Goal: Task Accomplishment & Management: Use online tool/utility

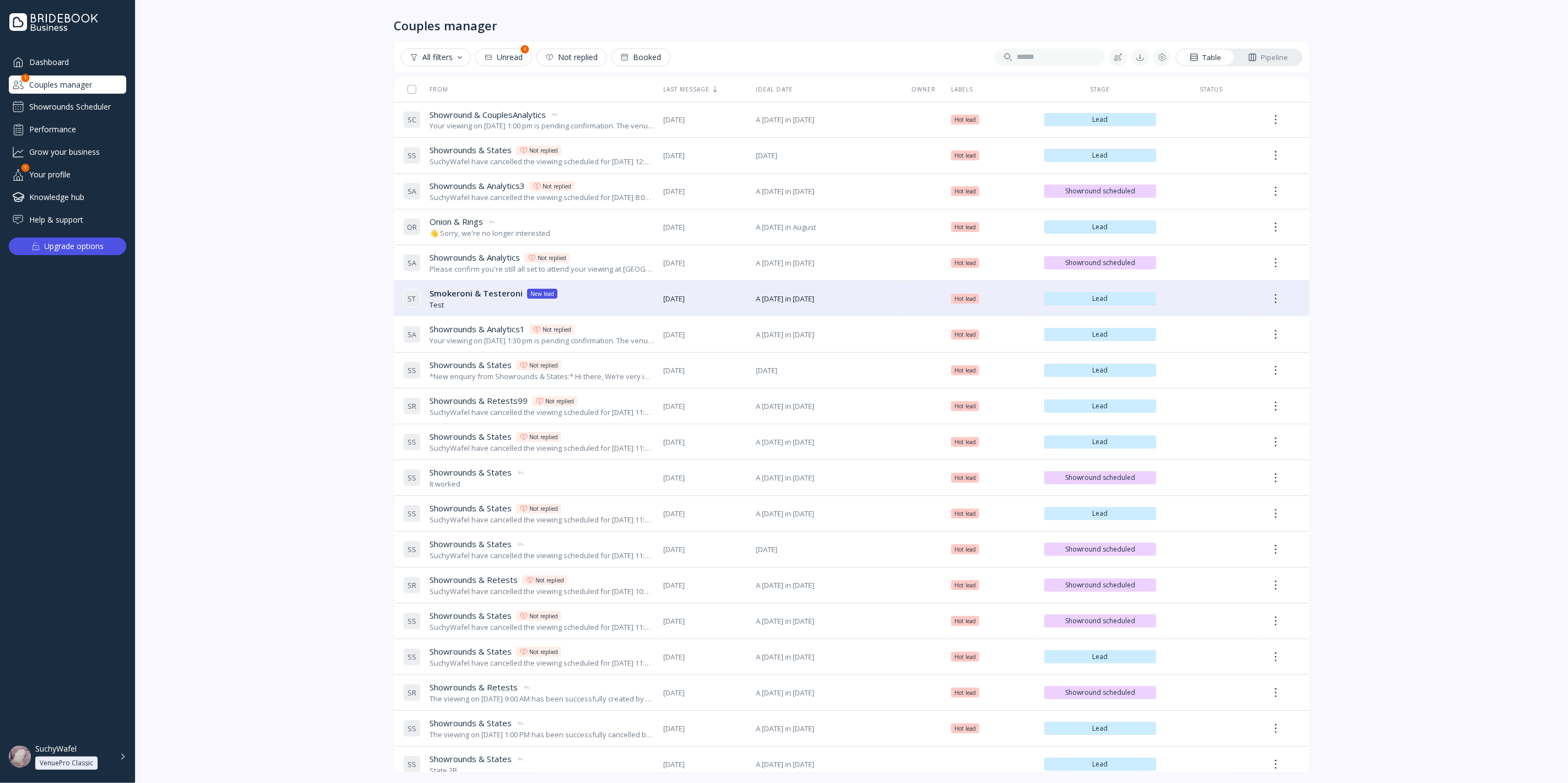
click at [68, 66] on div "Dashboard" at bounding box center [67, 62] width 117 height 18
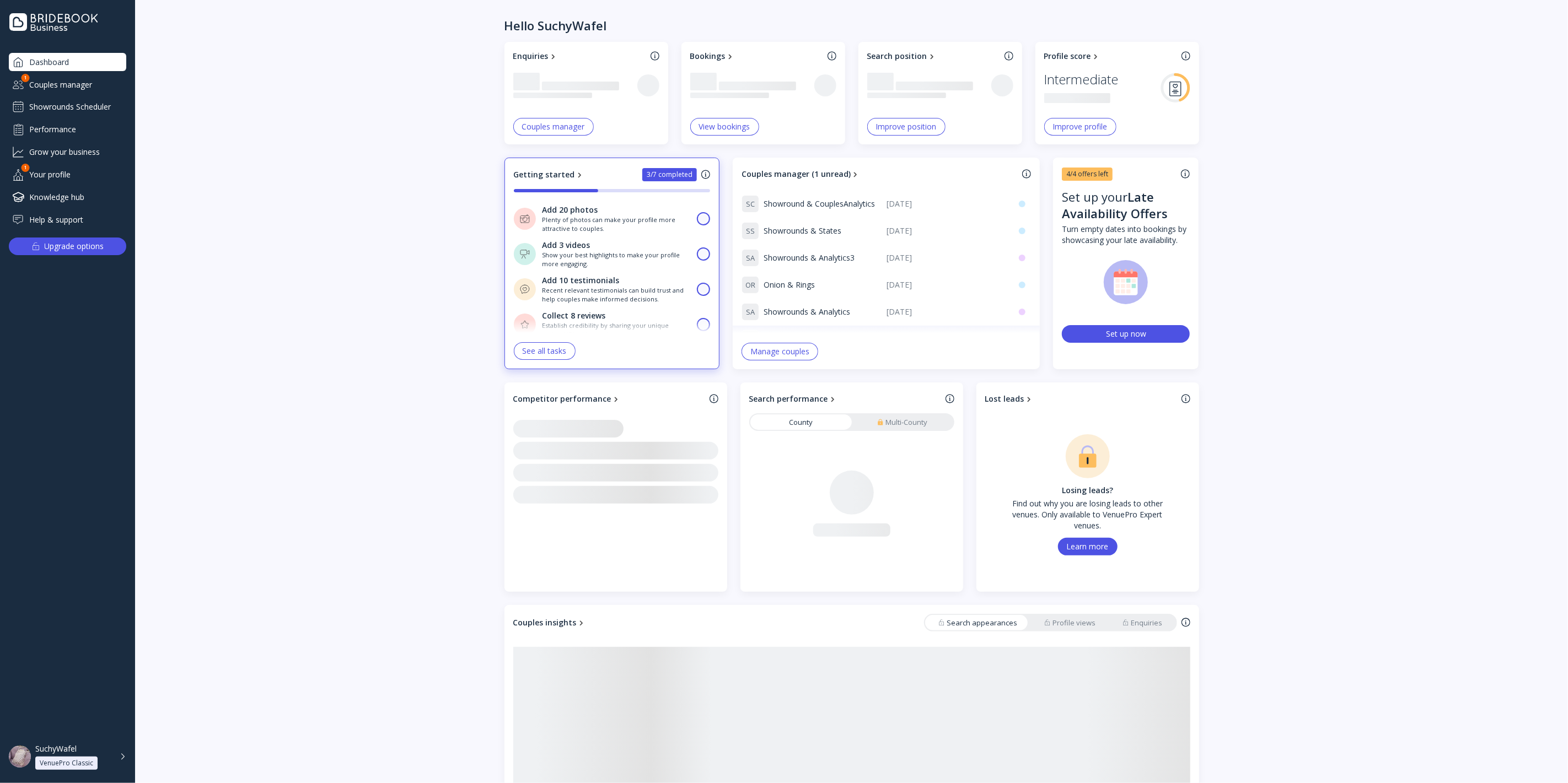
click at [79, 89] on div "Couples manager" at bounding box center [67, 85] width 117 height 18
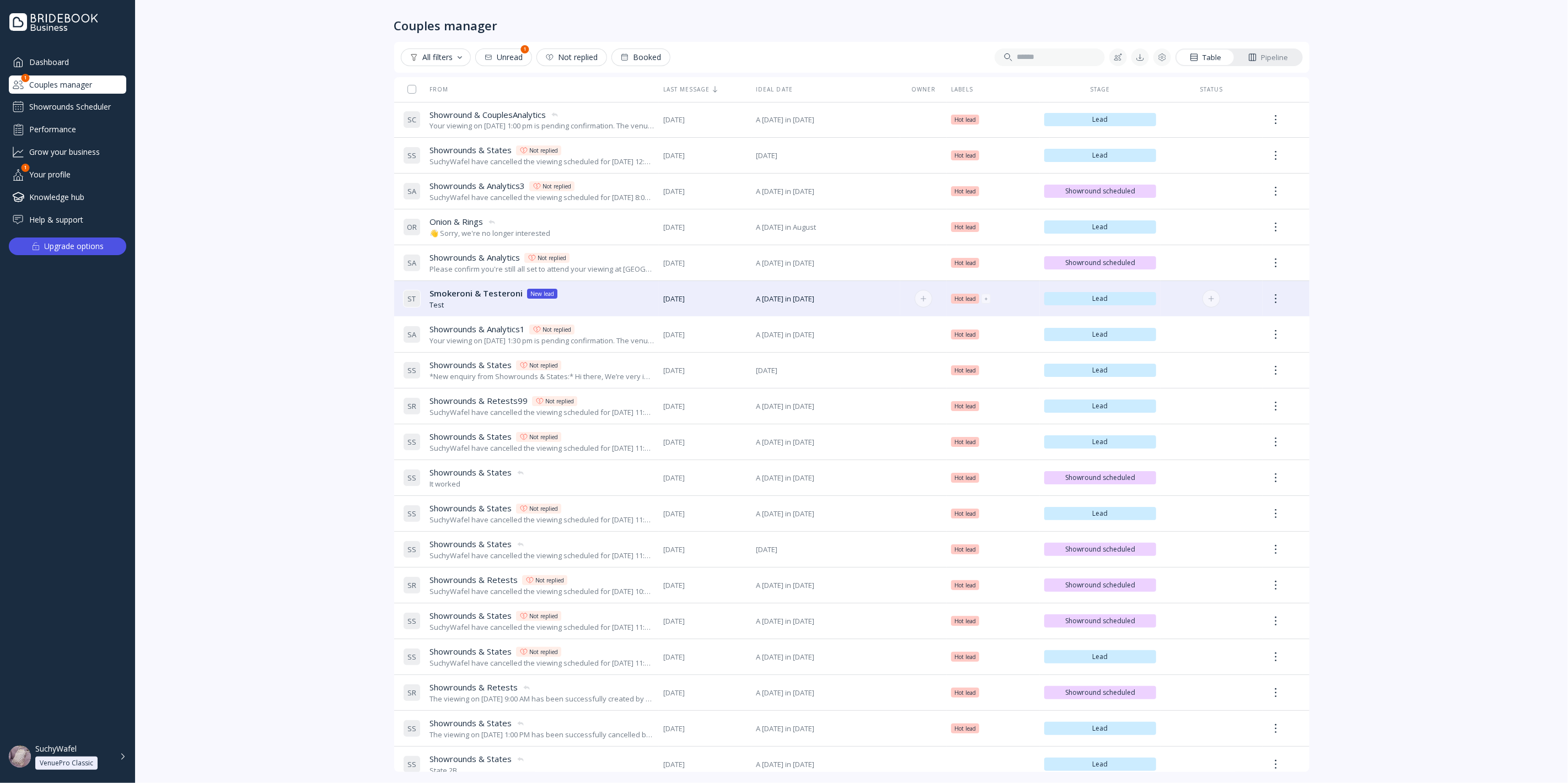
click at [478, 304] on div "Test" at bounding box center [494, 305] width 128 height 10
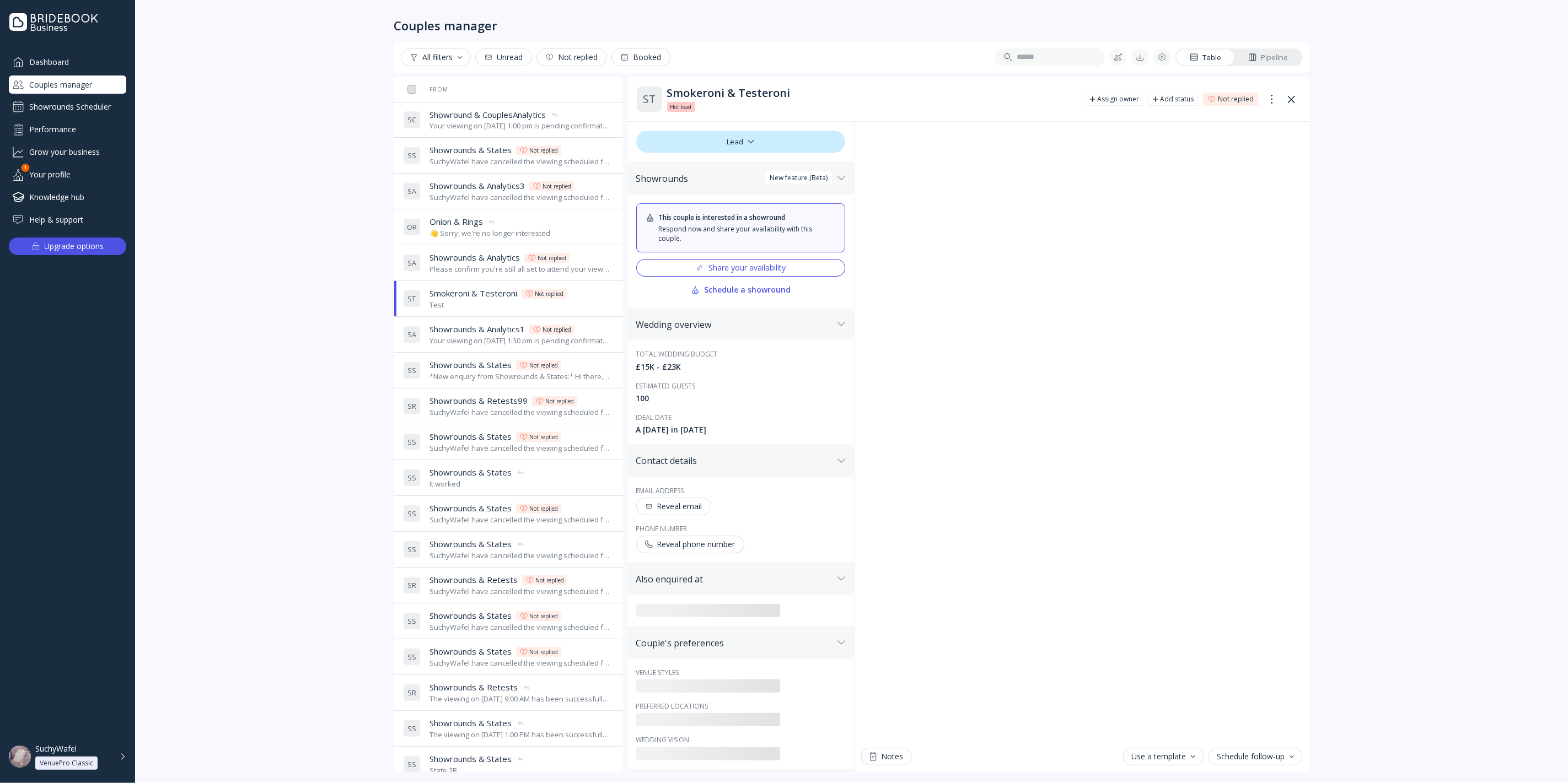
click at [64, 66] on div "Dashboard" at bounding box center [67, 62] width 117 height 18
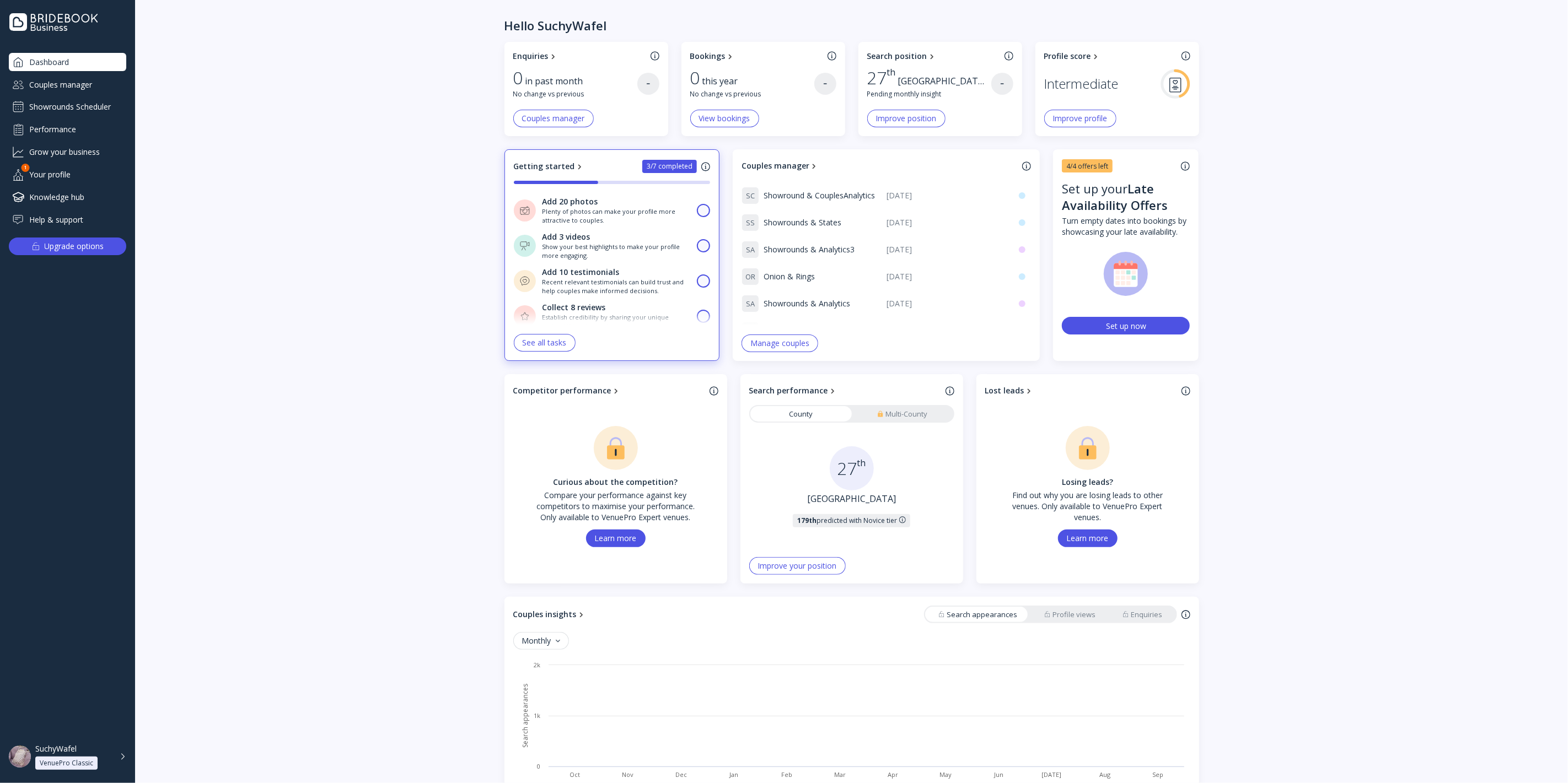
click at [83, 88] on div "Couples manager" at bounding box center [67, 85] width 117 height 18
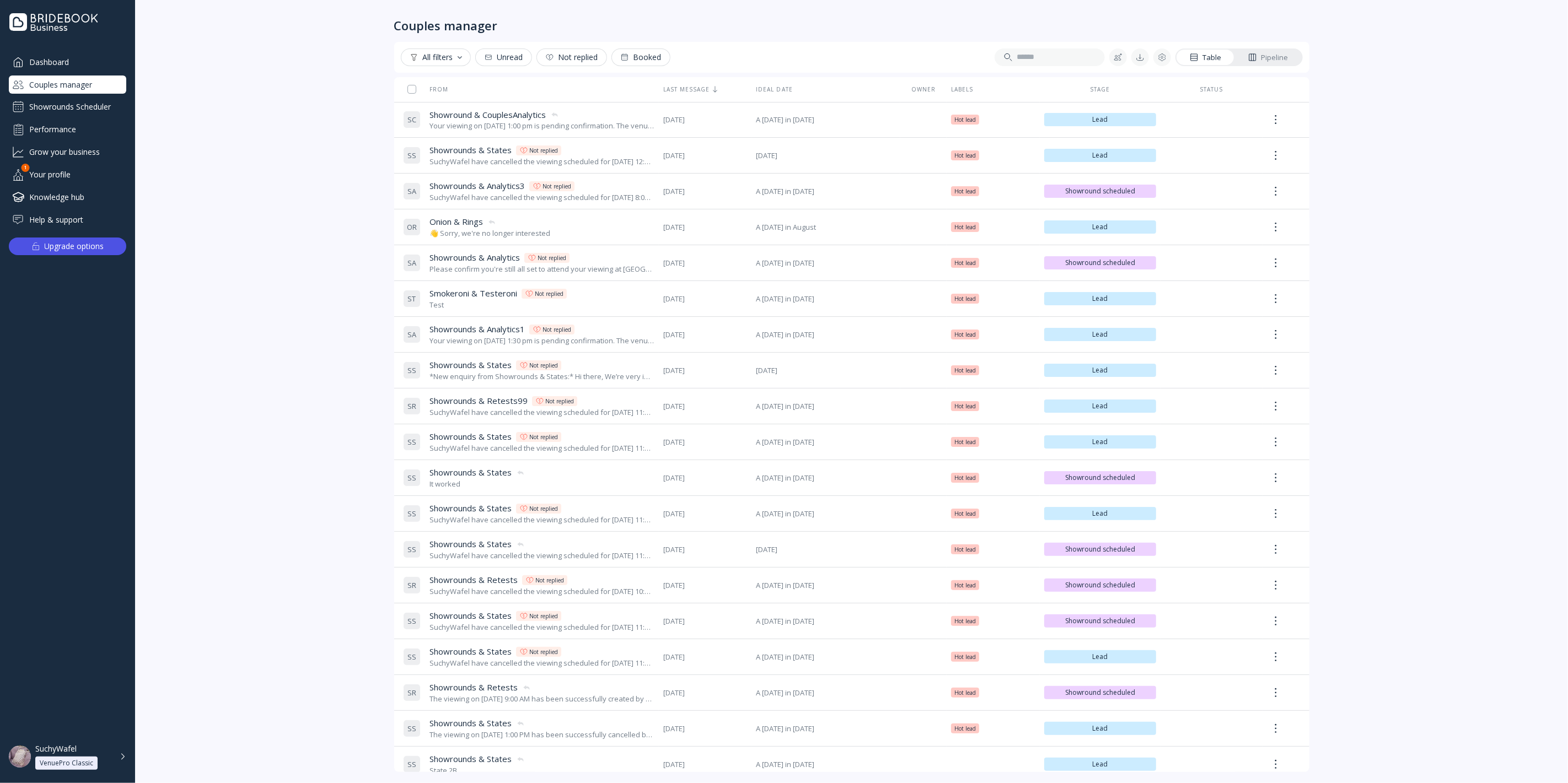
click at [66, 102] on div "Showrounds Scheduler" at bounding box center [67, 106] width 117 height 18
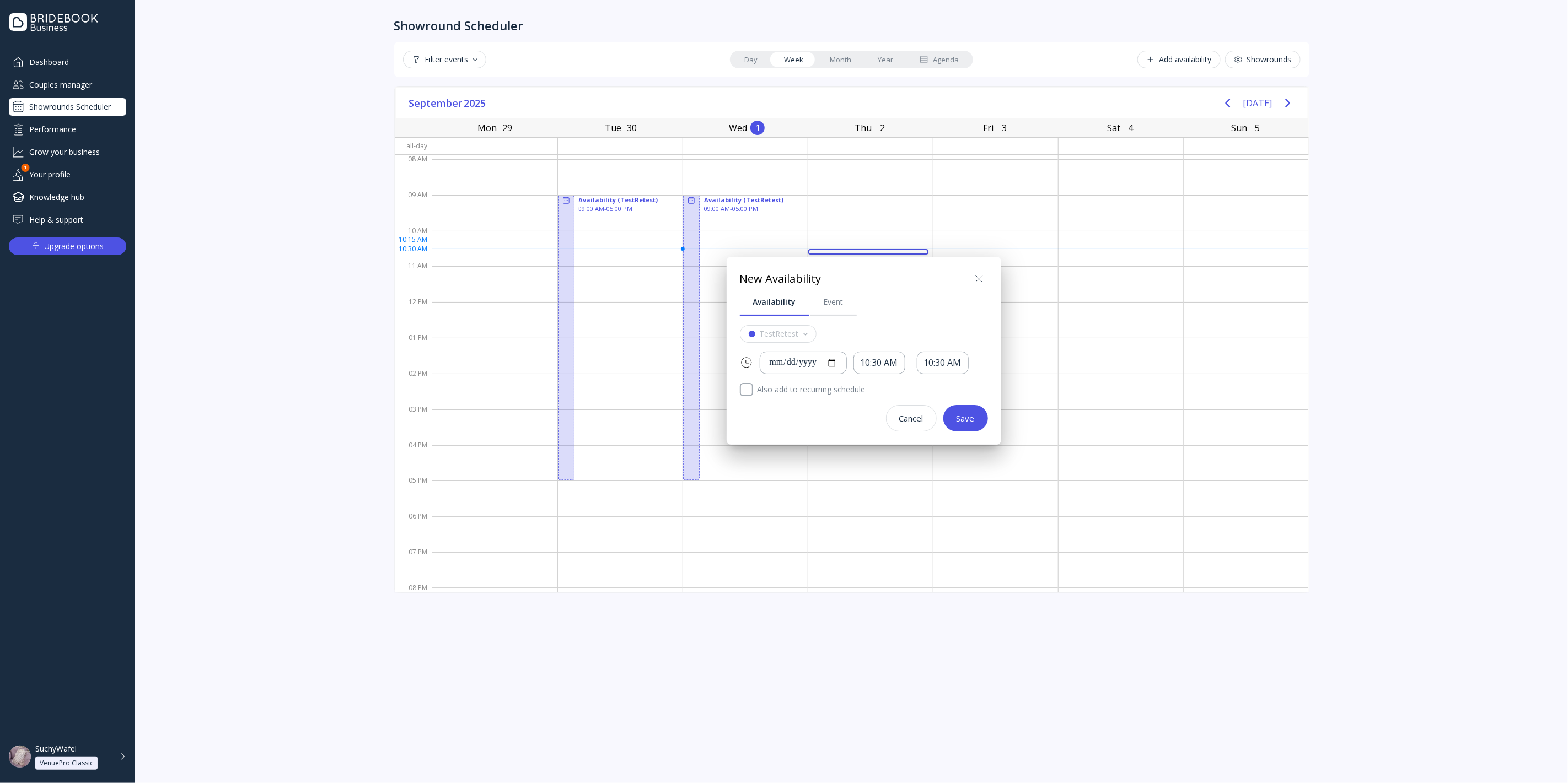
click at [954, 209] on div at bounding box center [784, 391] width 1745 height 959
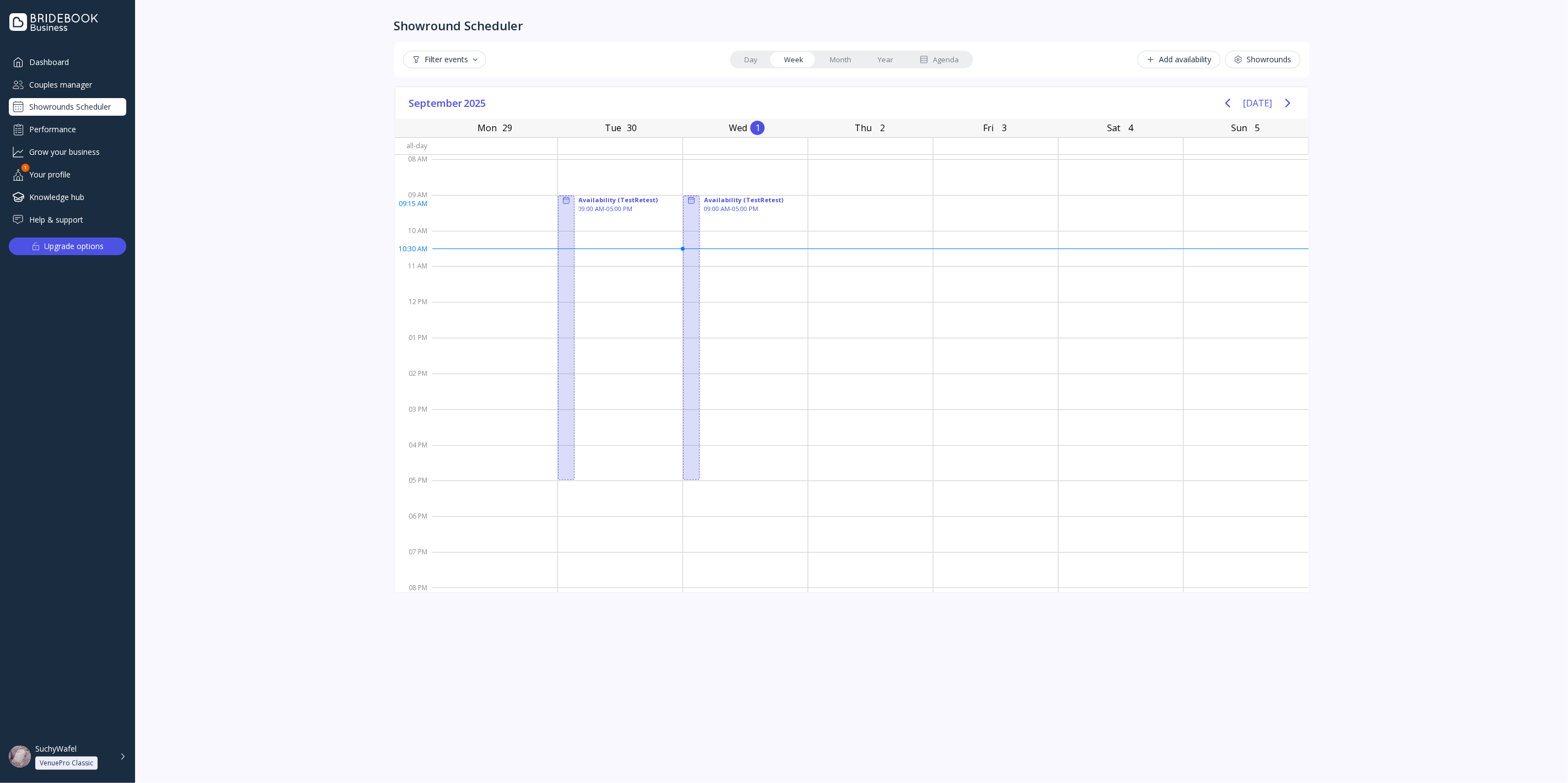
click at [958, 208] on div at bounding box center [995, 213] width 125 height 36
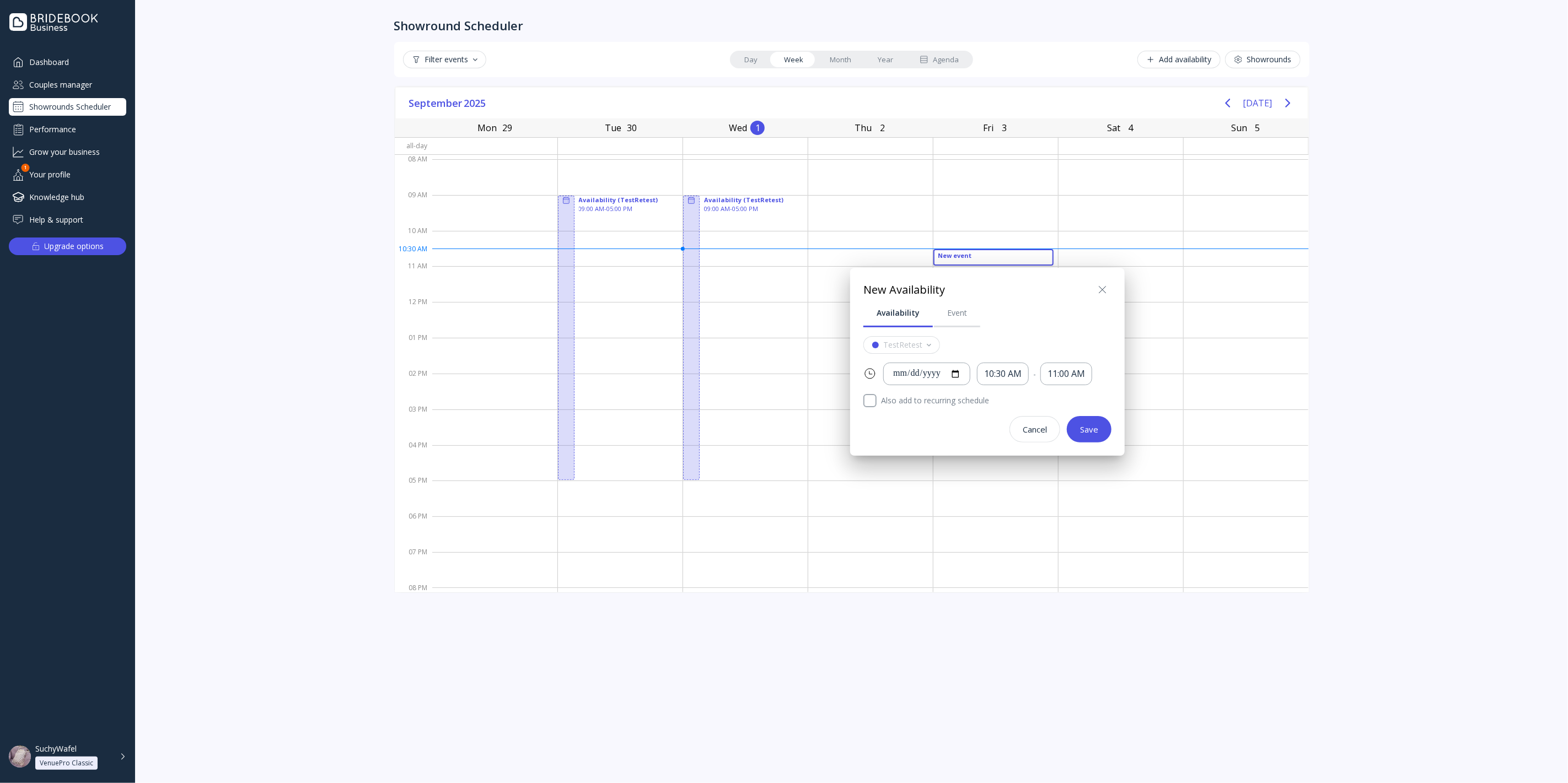
click at [965, 204] on div at bounding box center [784, 391] width 1745 height 959
click at [965, 204] on div at bounding box center [995, 213] width 125 height 36
click at [968, 193] on div at bounding box center [784, 391] width 1745 height 959
click at [968, 193] on div at bounding box center [995, 177] width 125 height 36
click at [943, 169] on div at bounding box center [784, 391] width 1745 height 959
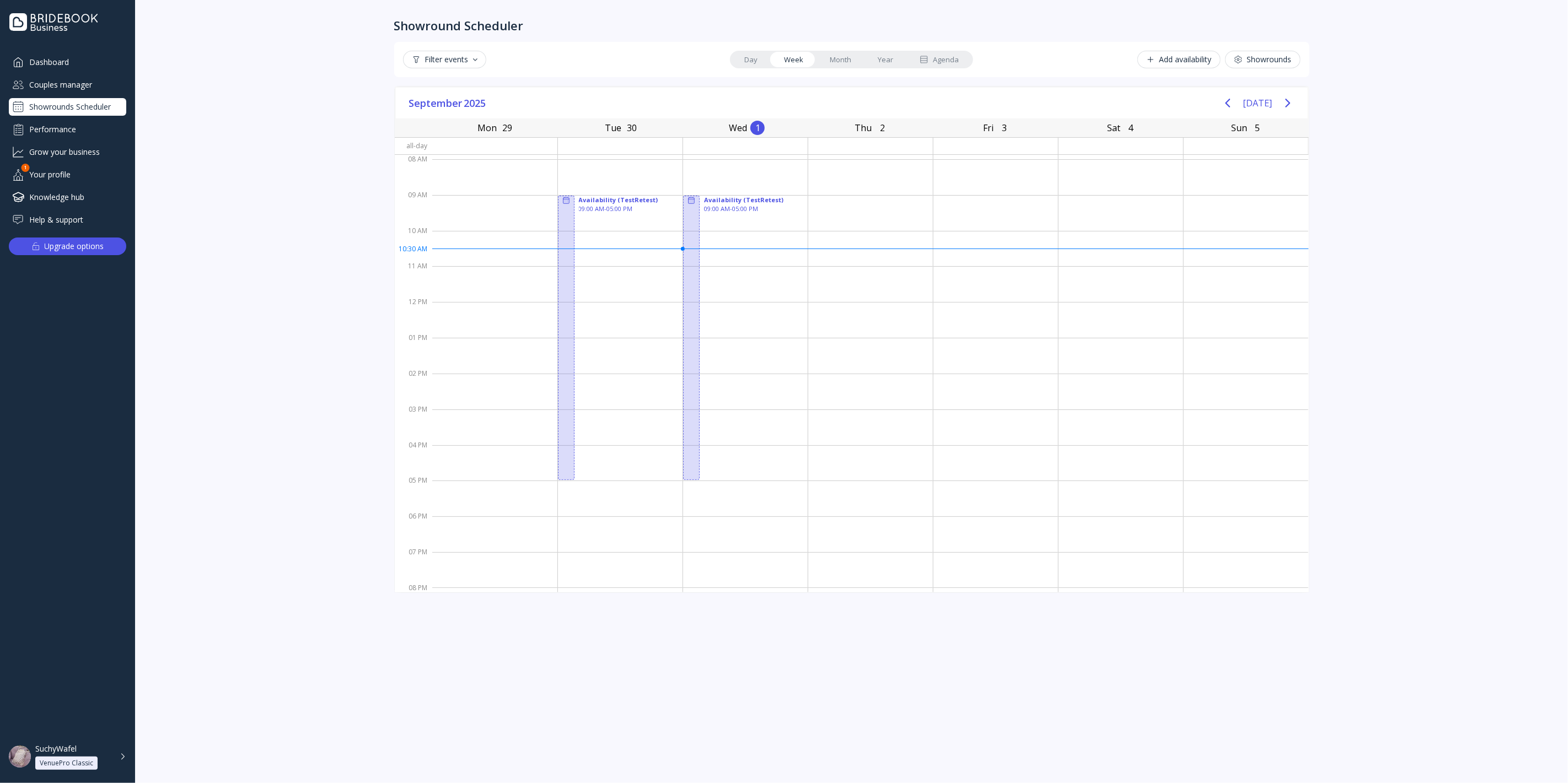
click at [943, 169] on div at bounding box center [995, 177] width 125 height 36
click at [945, 215] on div at bounding box center [995, 213] width 125 height 36
click at [945, 215] on div at bounding box center [995, 213] width 125 height 36
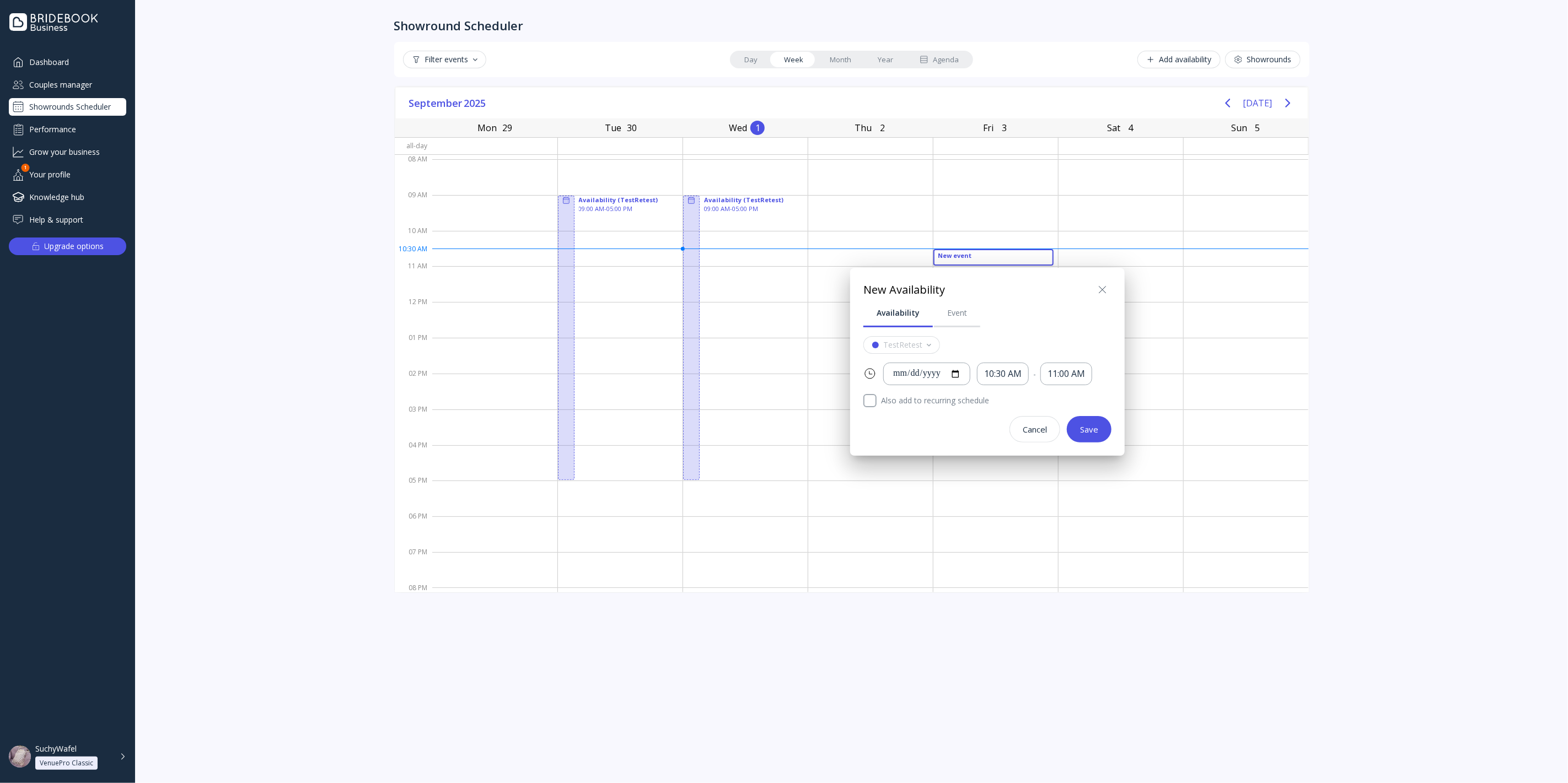
click at [780, 307] on div at bounding box center [784, 391] width 1745 height 959
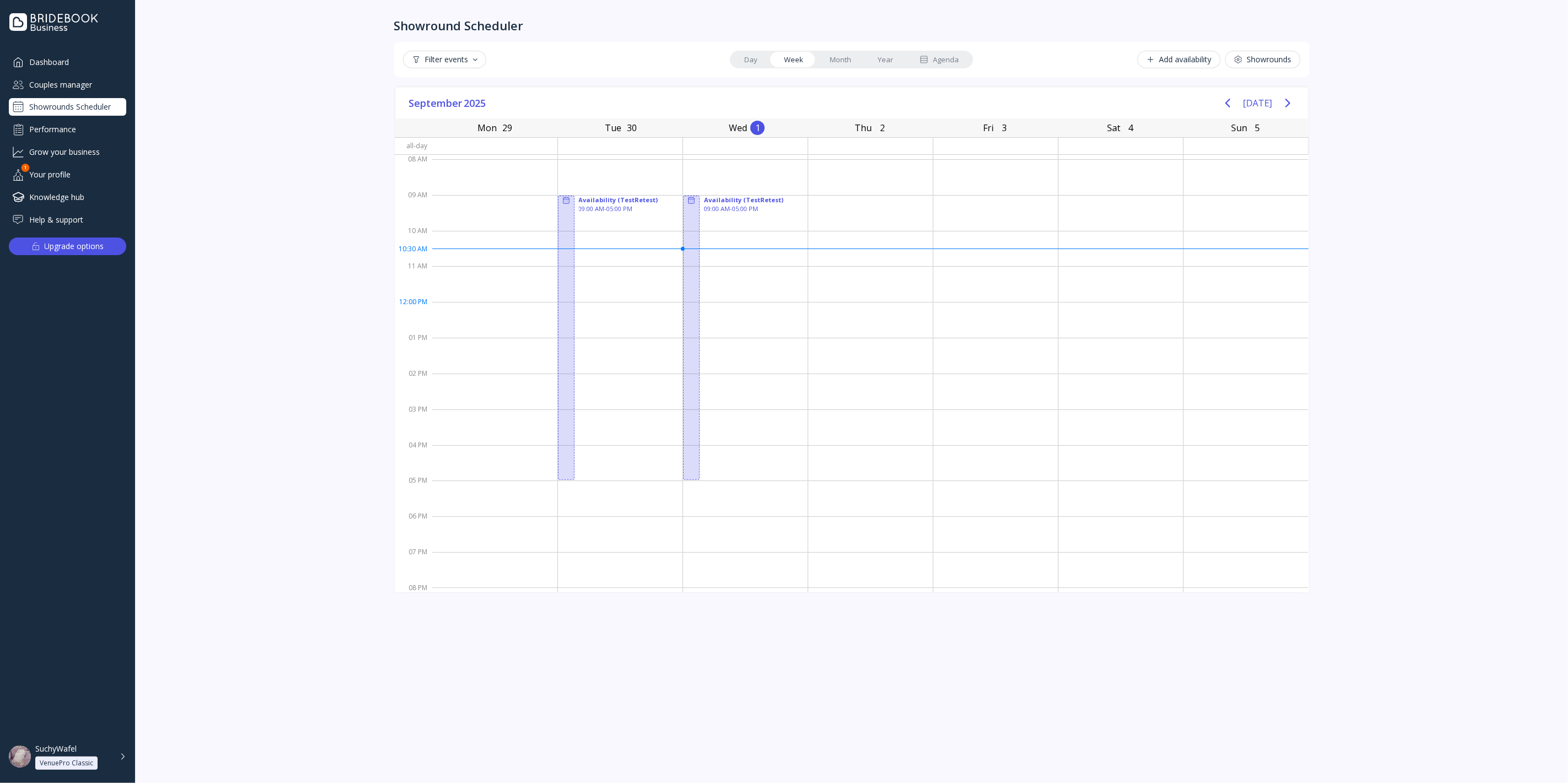
click at [780, 307] on div at bounding box center [745, 319] width 125 height 36
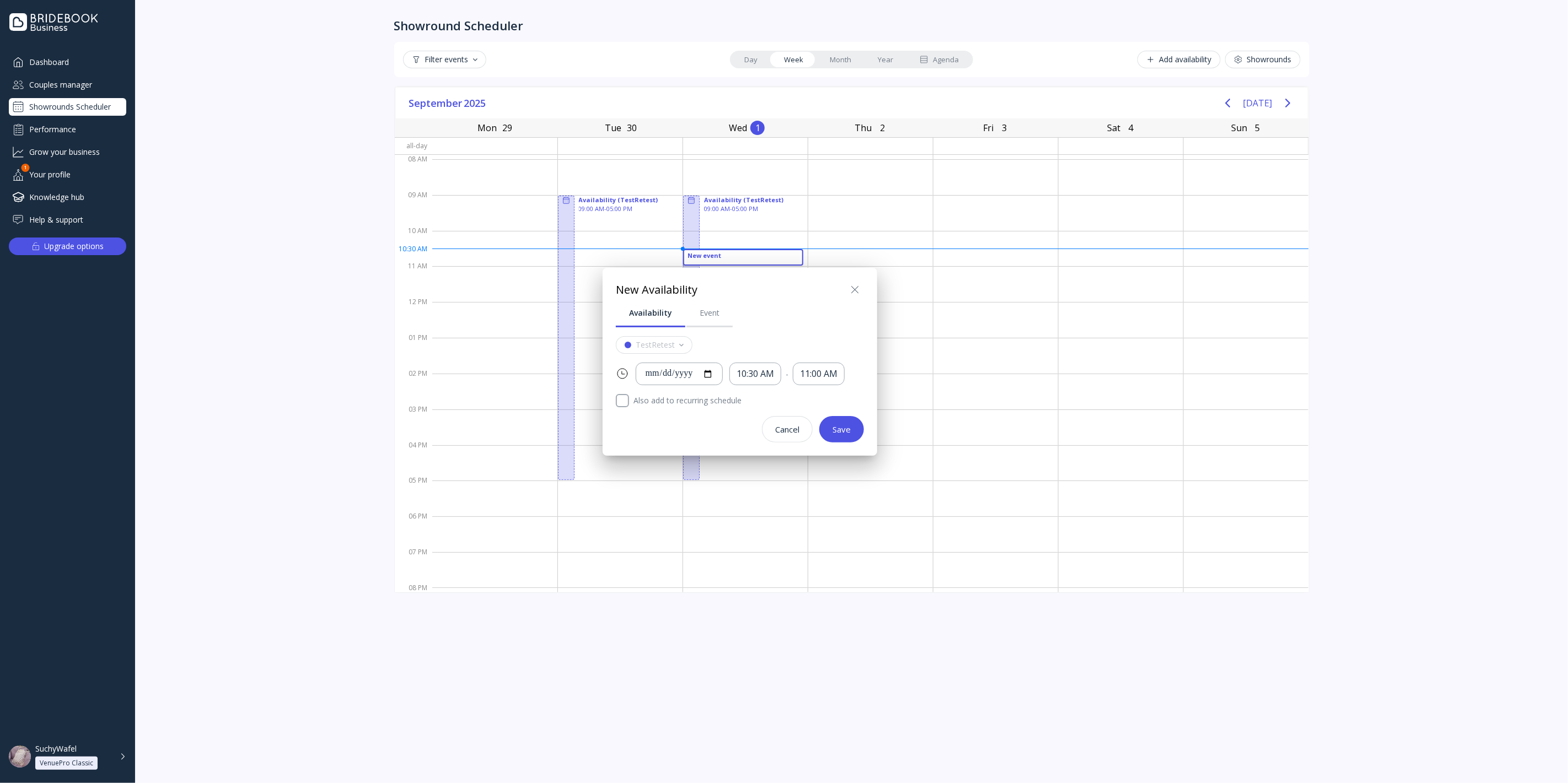
click at [1060, 338] on div at bounding box center [784, 391] width 1745 height 959
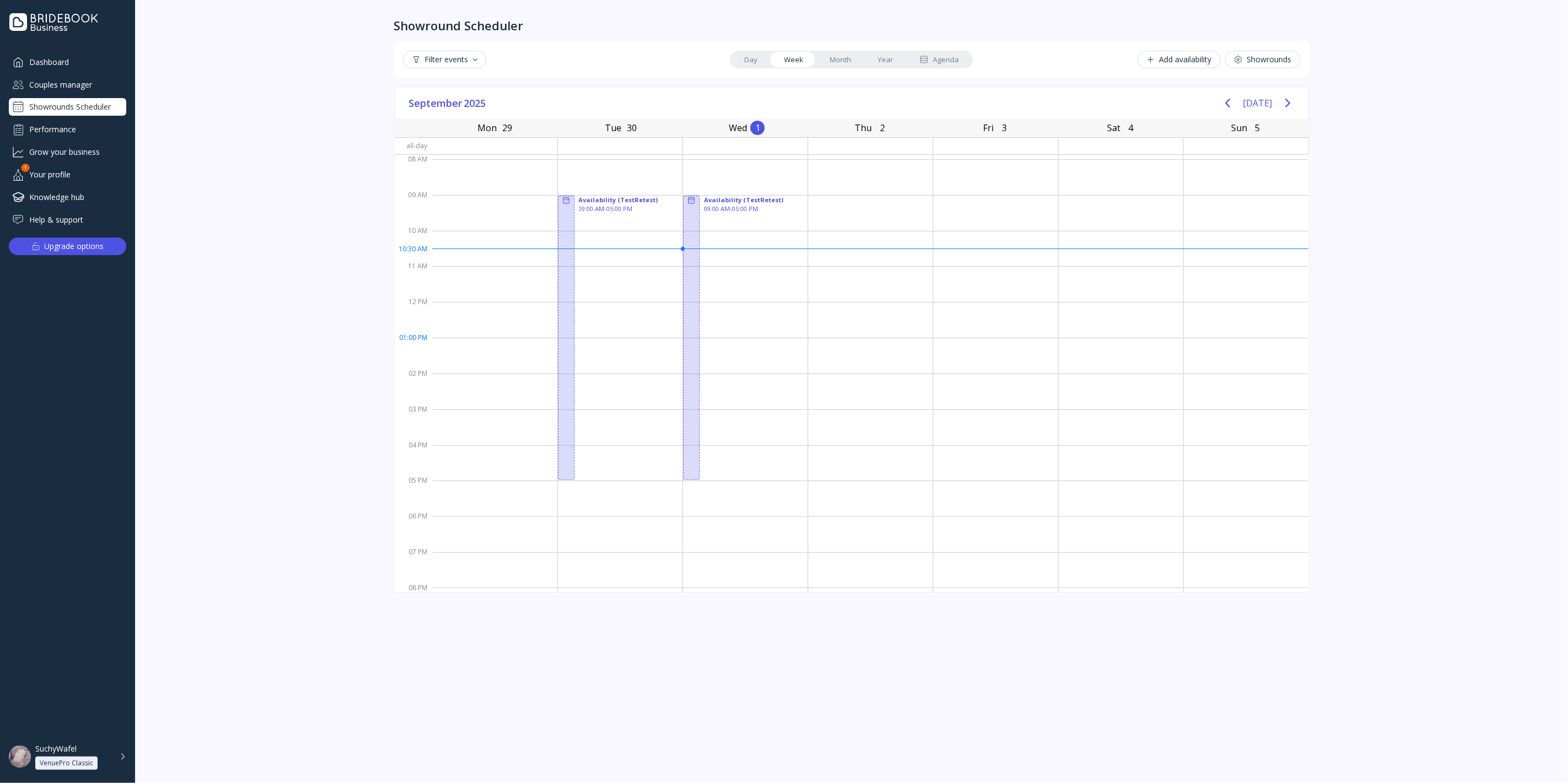
click at [1020, 360] on div at bounding box center [995, 355] width 125 height 36
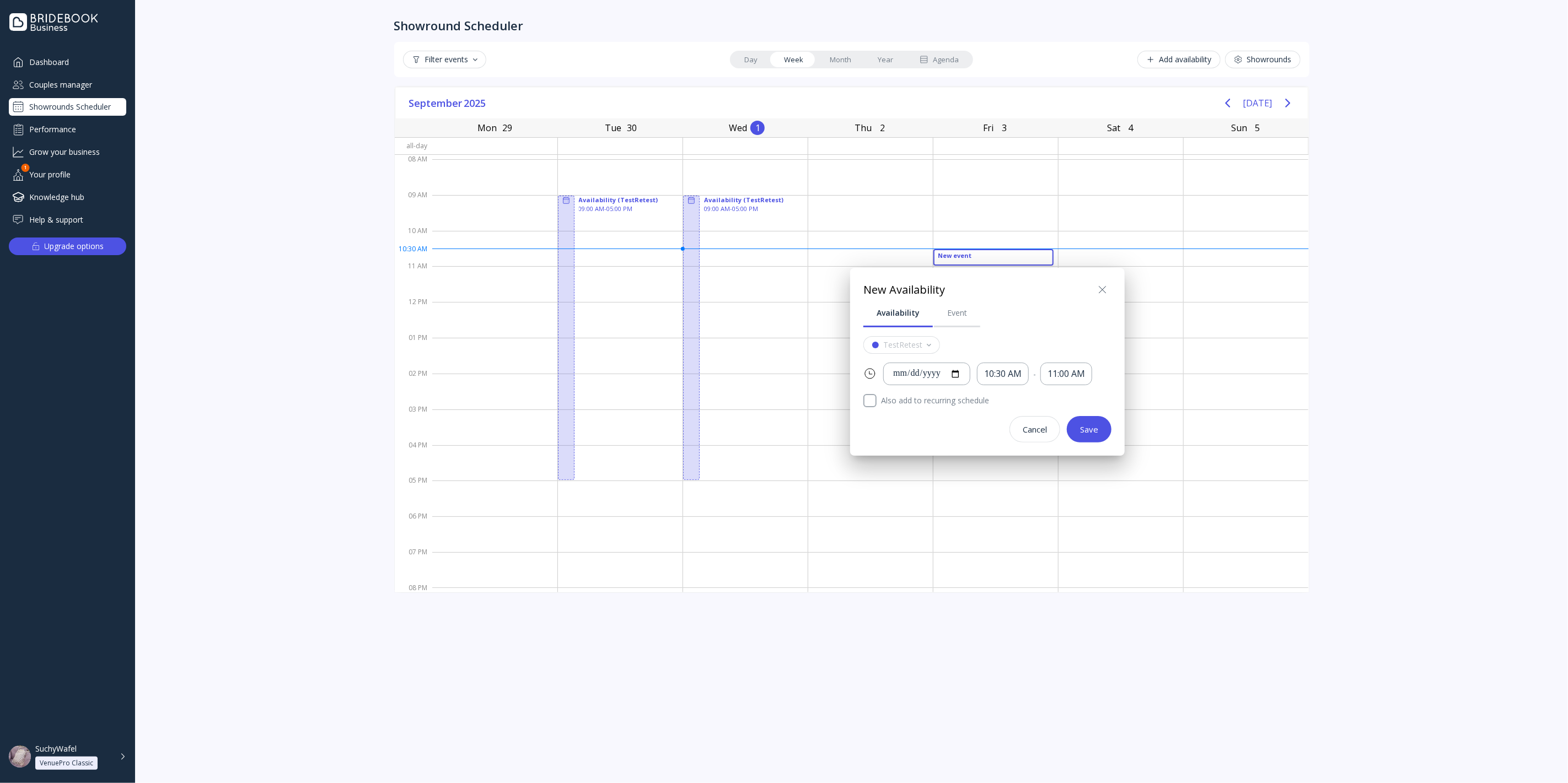
click at [912, 524] on div at bounding box center [784, 391] width 1745 height 959
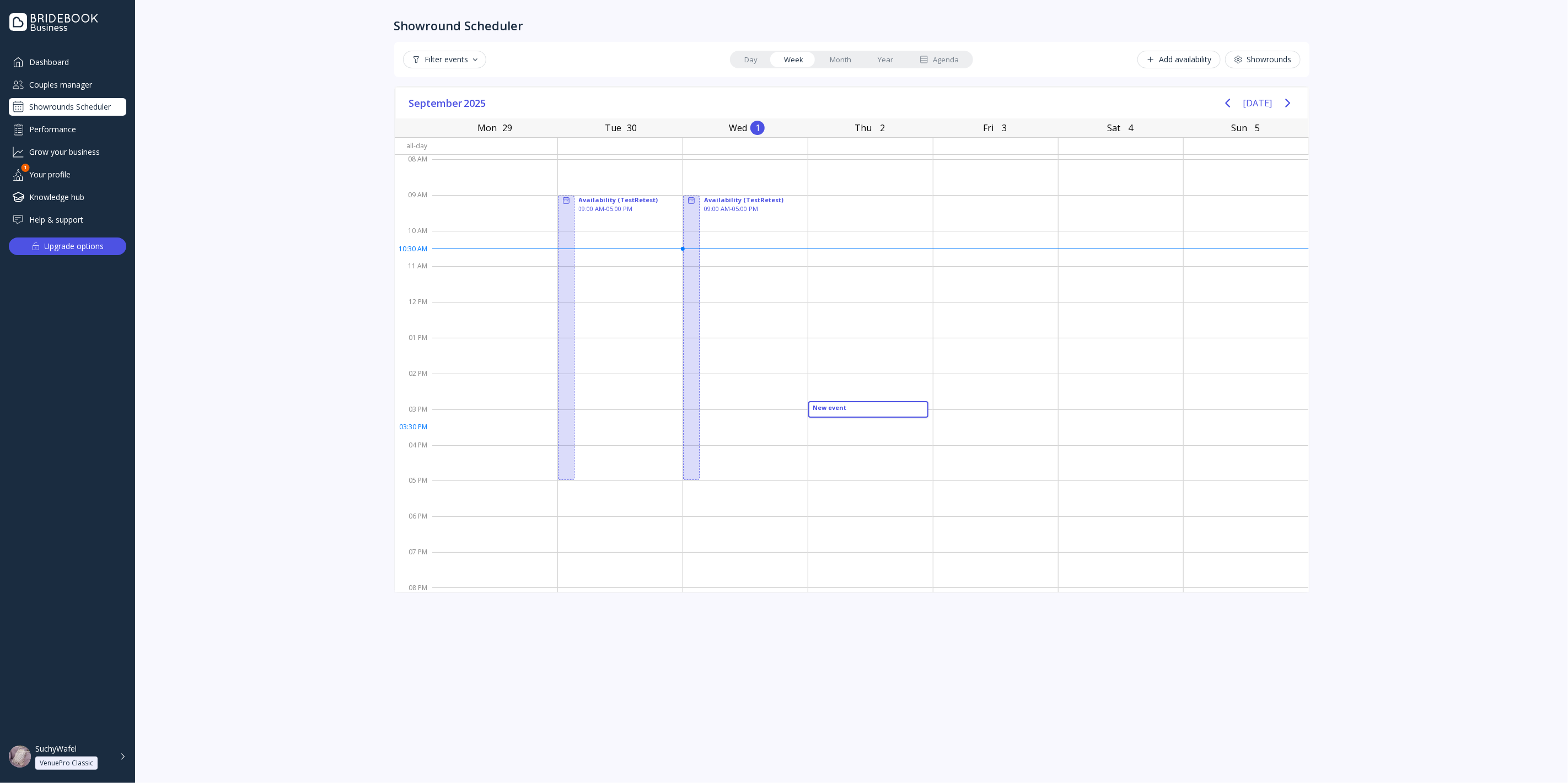
drag, startPoint x: 866, startPoint y: 404, endPoint x: 896, endPoint y: 438, distance: 45.3
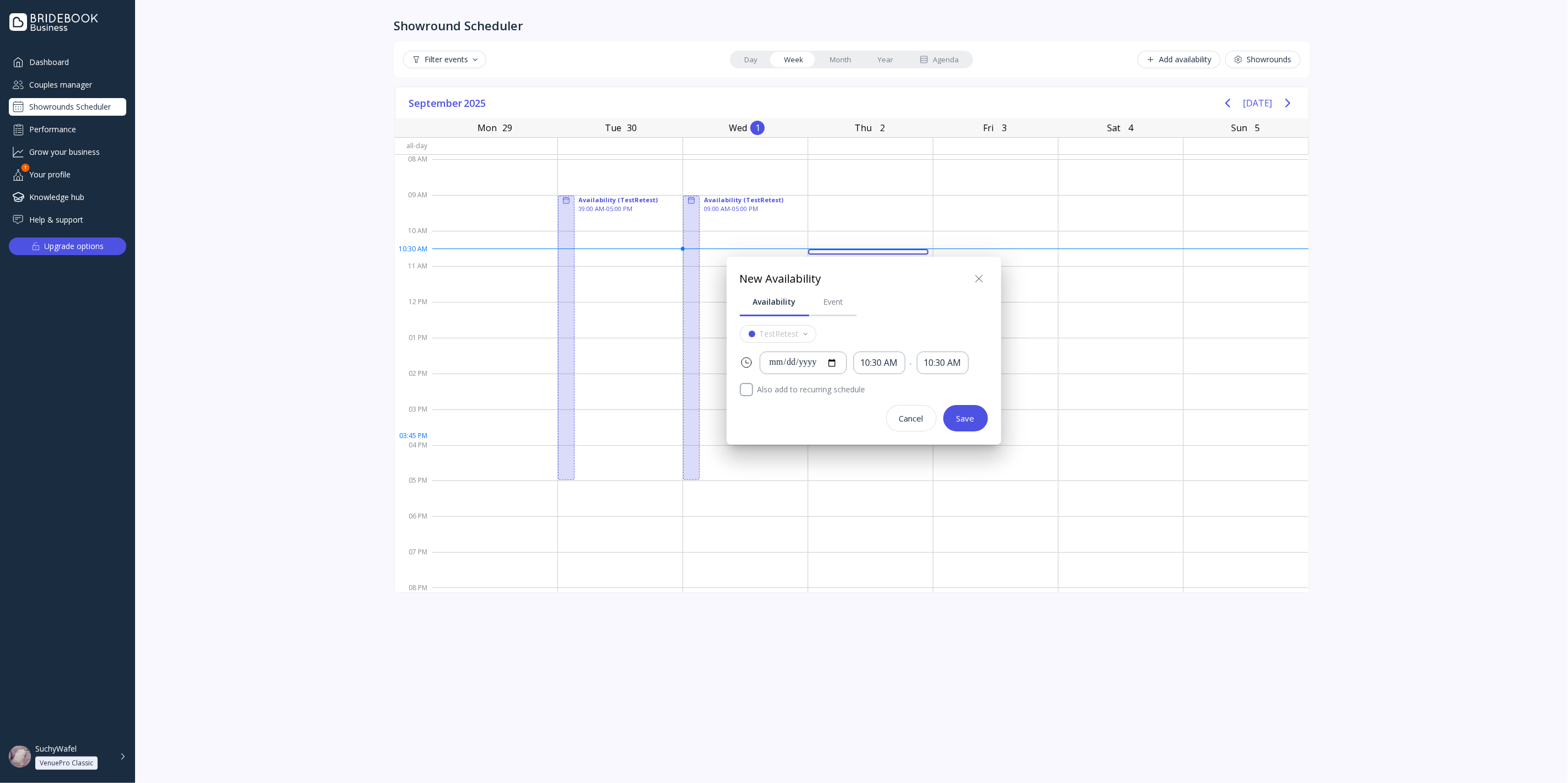
click at [898, 487] on div at bounding box center [784, 391] width 1745 height 959
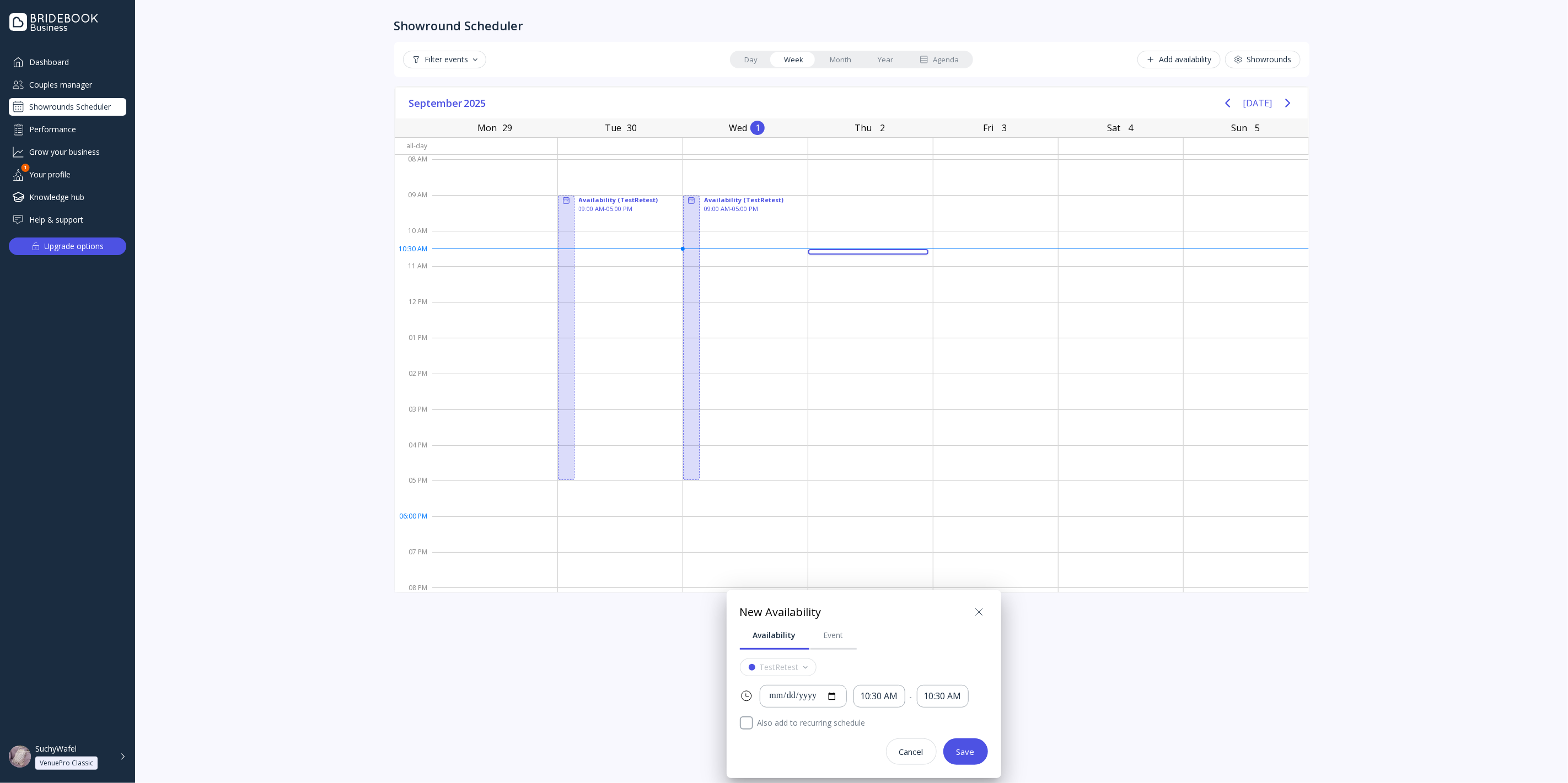
click at [996, 404] on div at bounding box center [784, 391] width 1745 height 959
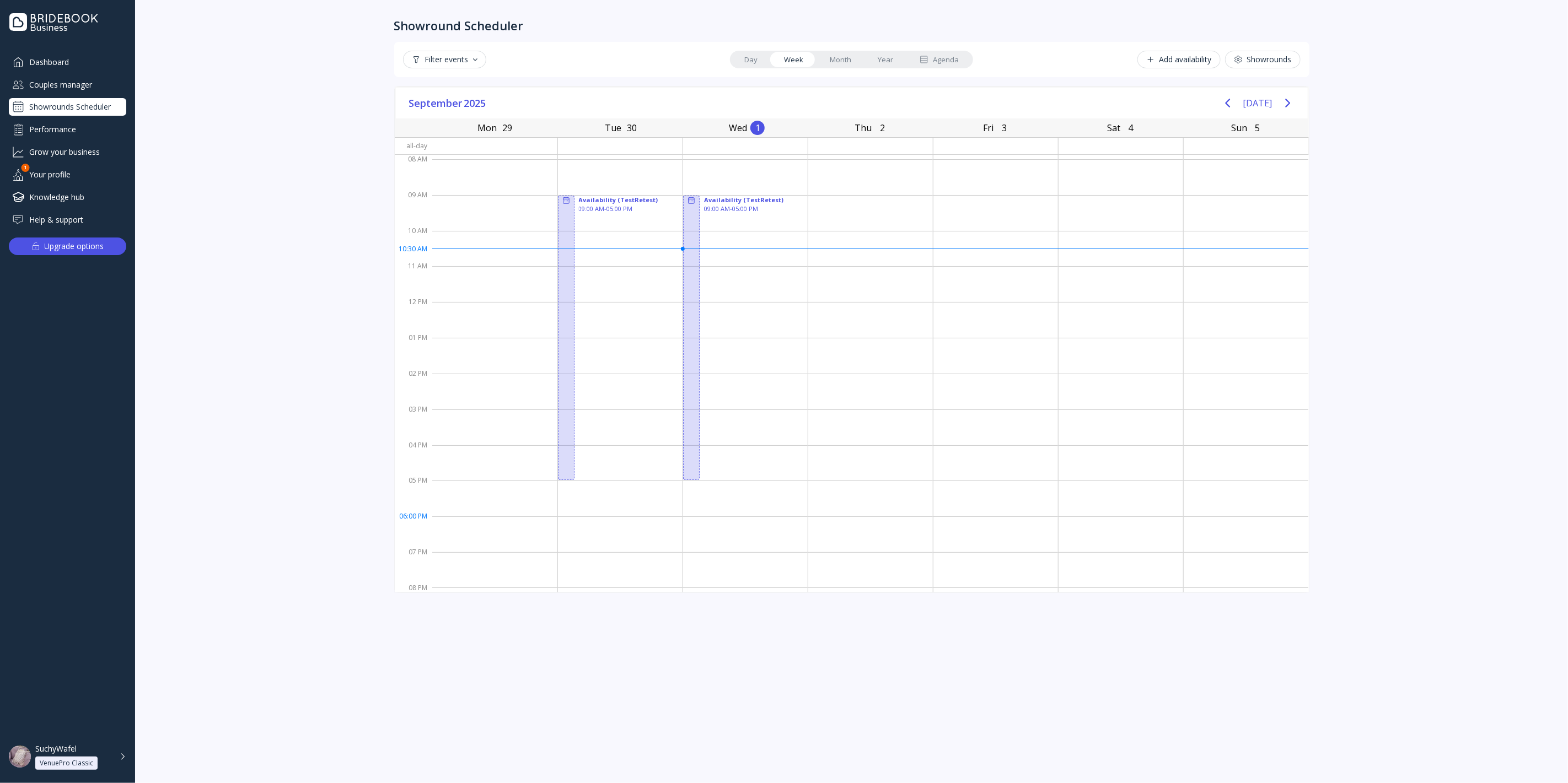
click at [996, 404] on div at bounding box center [995, 391] width 125 height 36
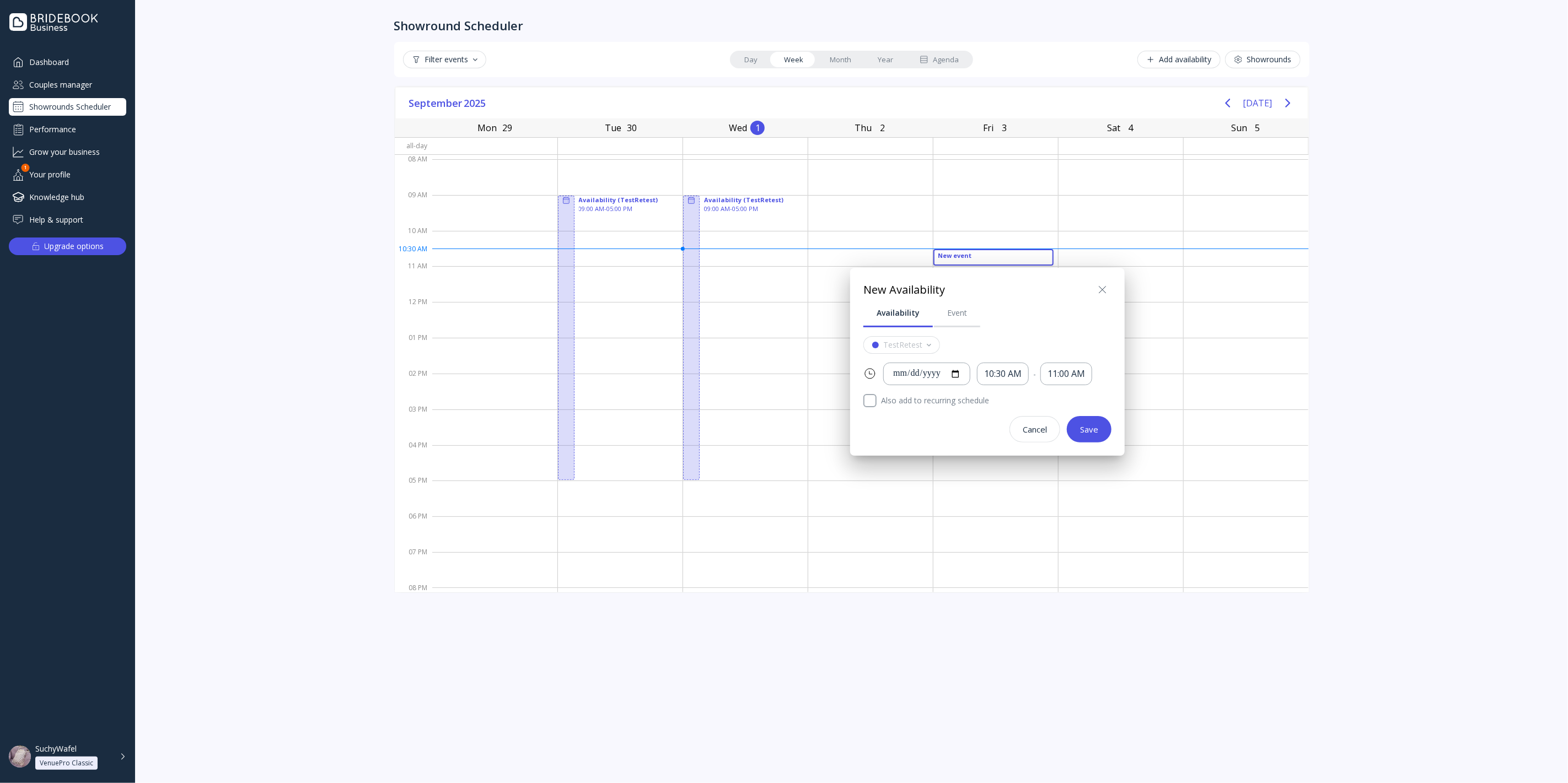
click at [1216, 371] on div at bounding box center [784, 391] width 1745 height 959
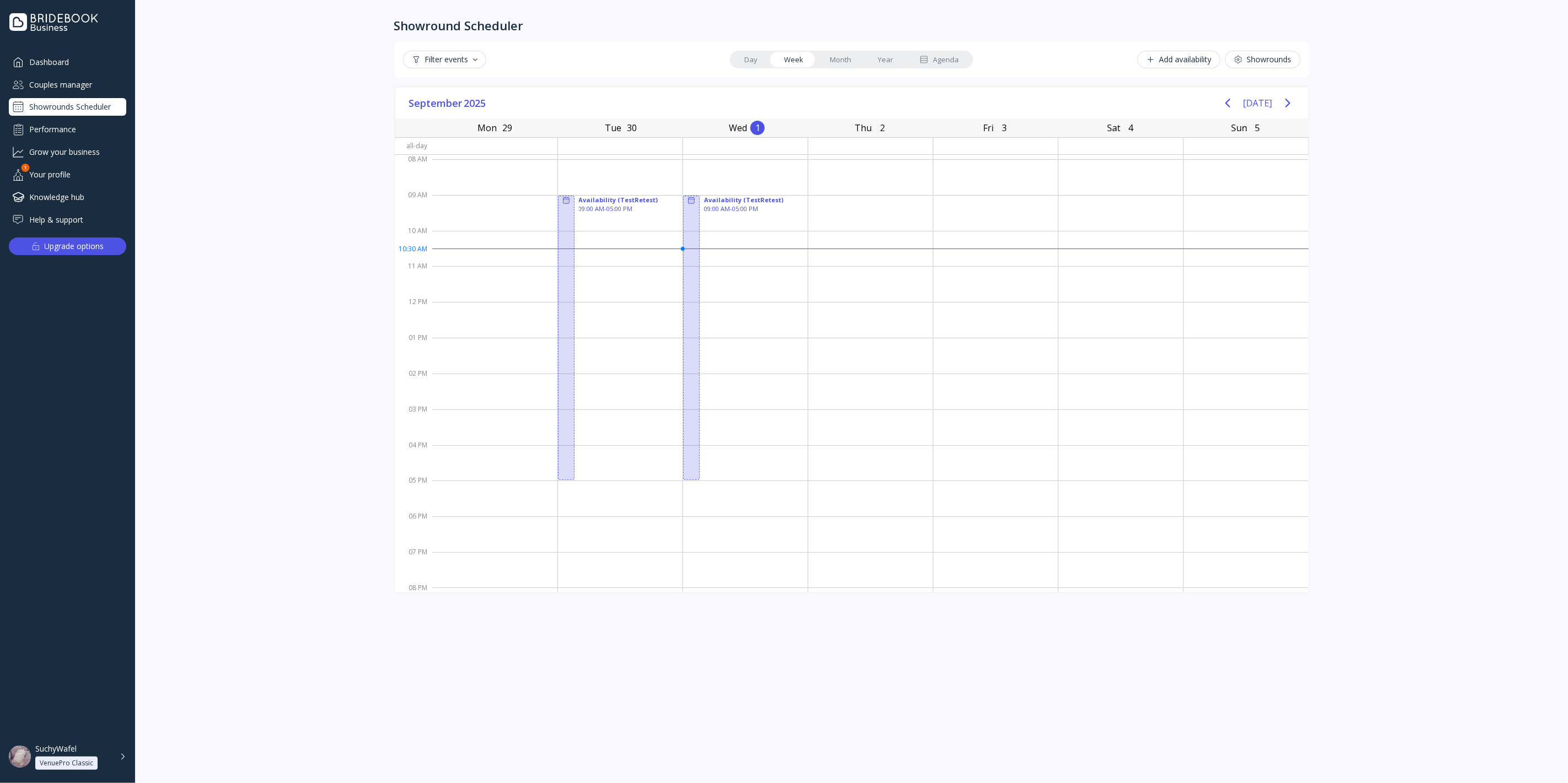
click at [1216, 371] on div at bounding box center [1246, 355] width 125 height 36
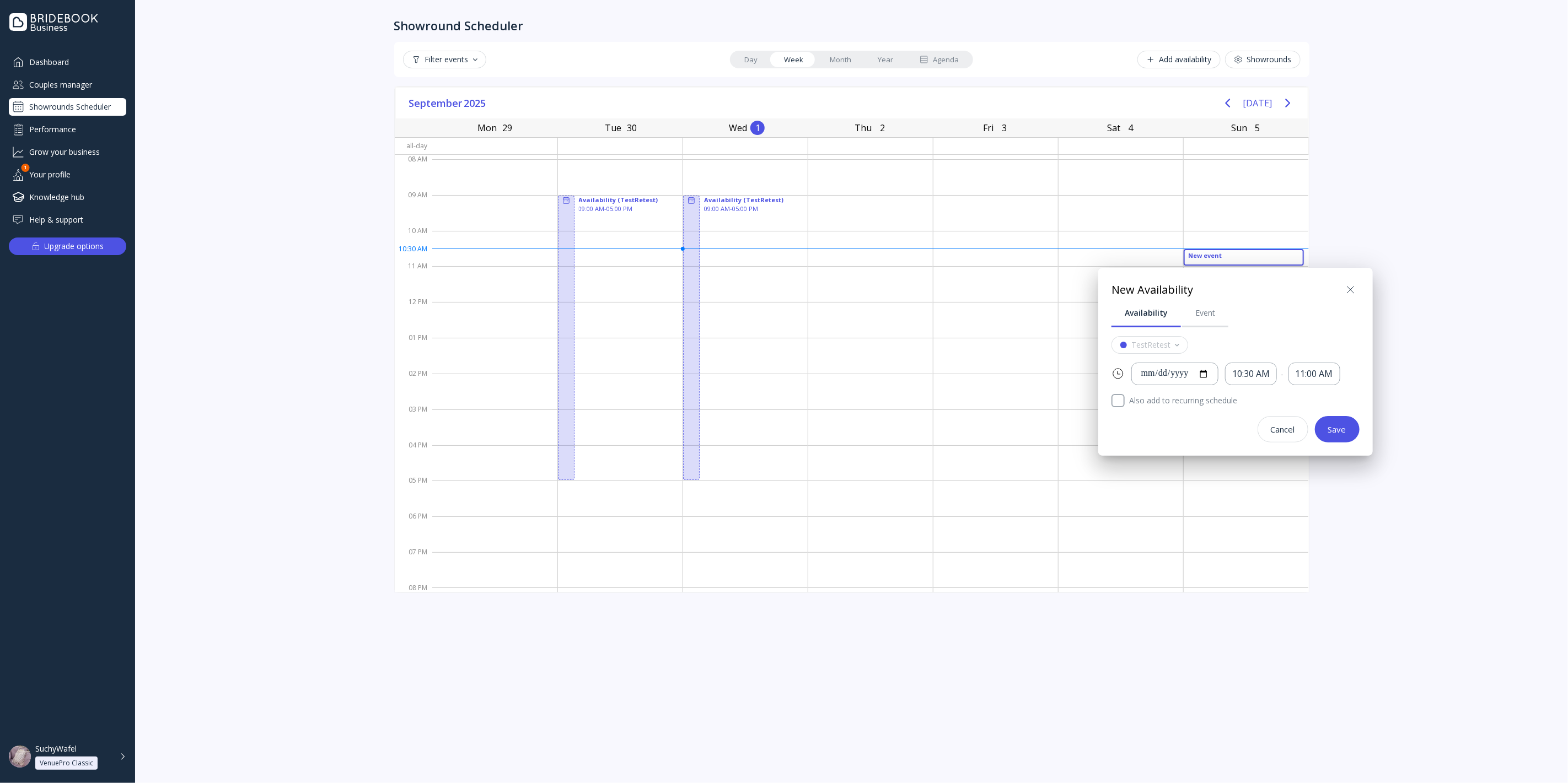
click at [1105, 389] on div "**********" at bounding box center [1235, 361] width 275 height 188
click at [1090, 392] on div at bounding box center [784, 391] width 1745 height 959
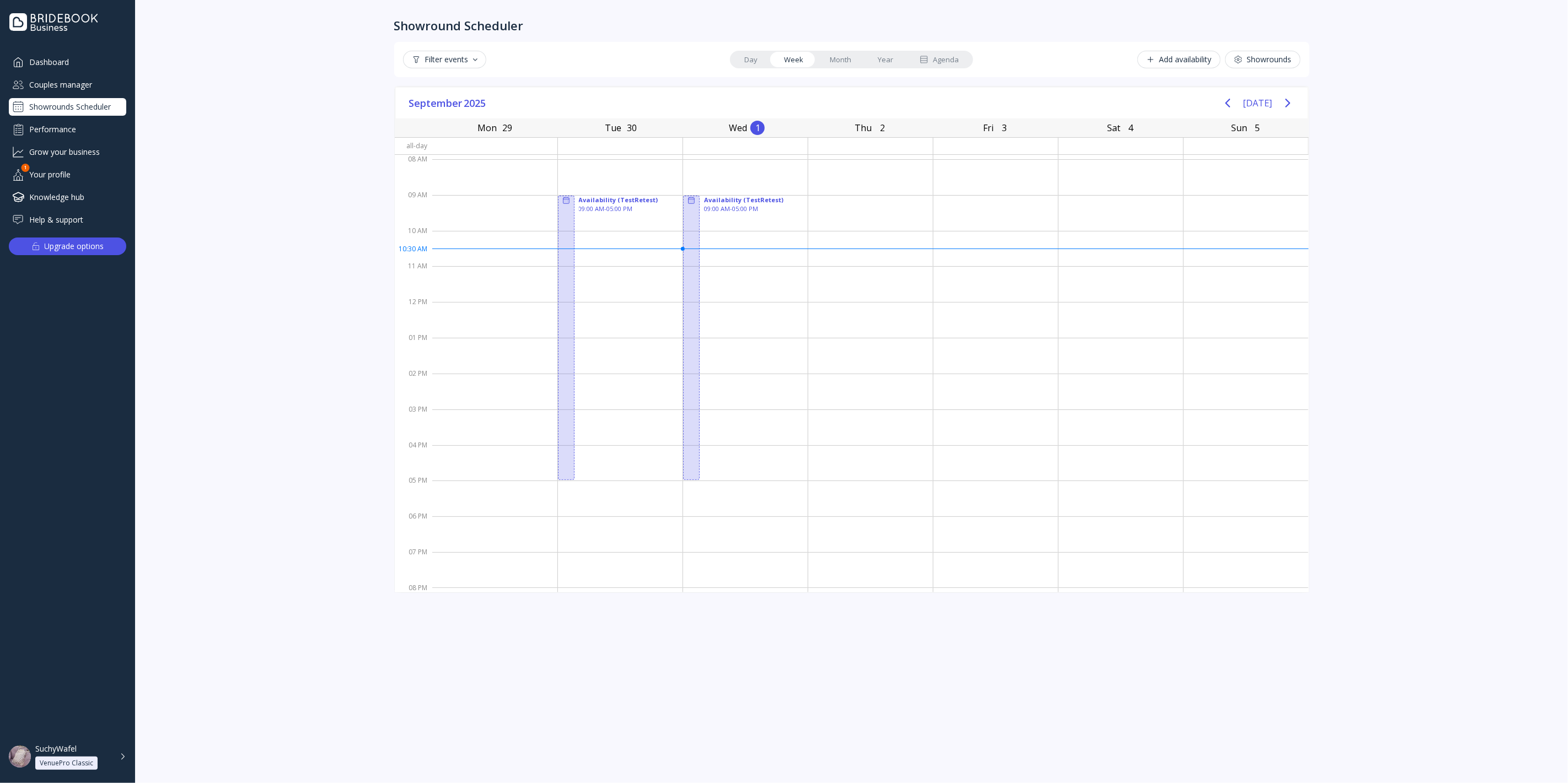
click at [1090, 392] on div at bounding box center [1121, 391] width 125 height 36
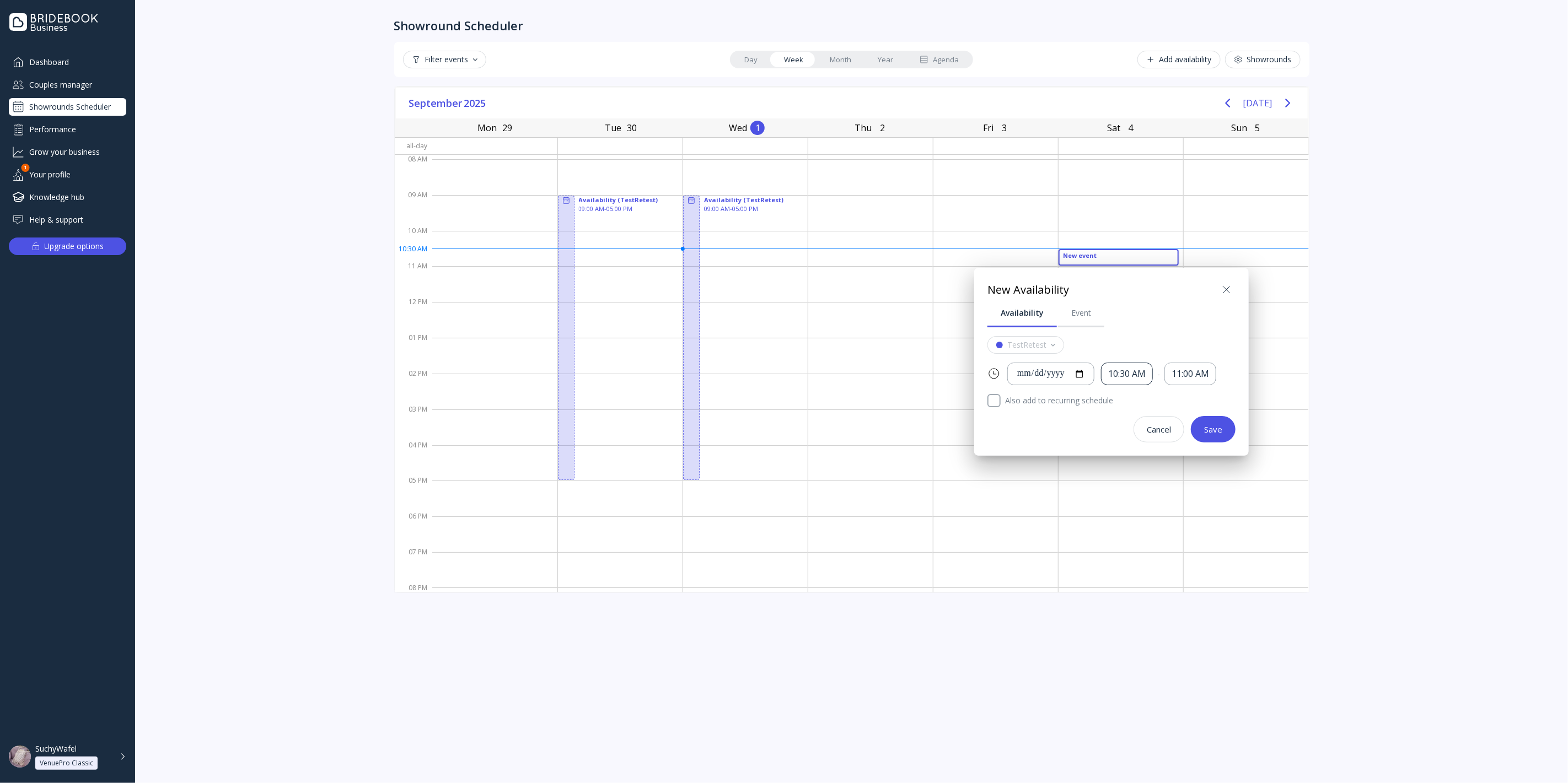
click at [1144, 377] on div "10:30 AM" at bounding box center [1127, 374] width 38 height 13
click at [1136, 484] on div "7:00 AM" at bounding box center [1143, 487] width 42 height 10
click at [1121, 383] on div "7:00 AM" at bounding box center [1124, 374] width 47 height 23
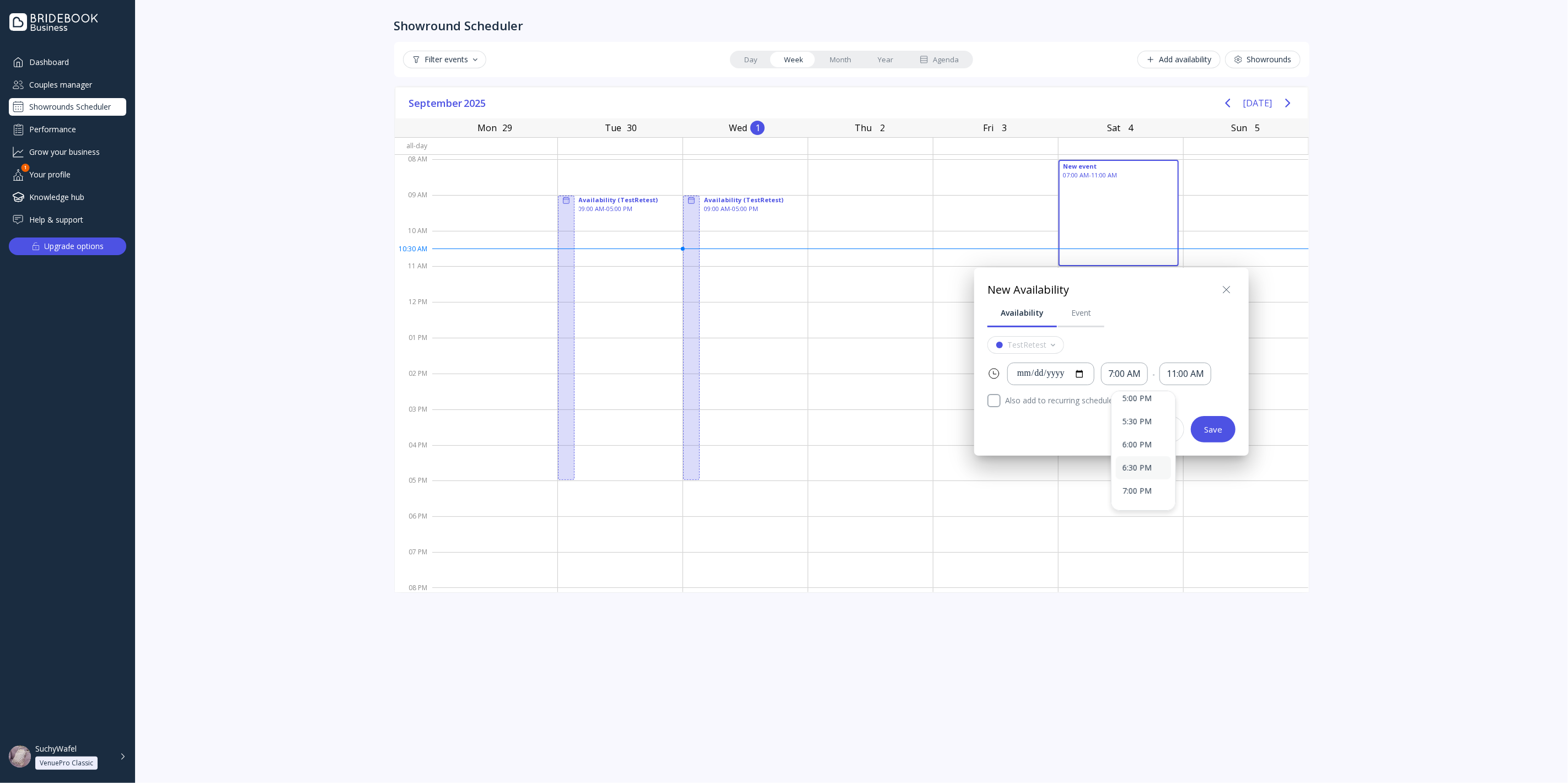
click at [1138, 476] on div "6:30 PM" at bounding box center [1143, 468] width 55 height 23
click at [805, 329] on div at bounding box center [784, 391] width 1745 height 959
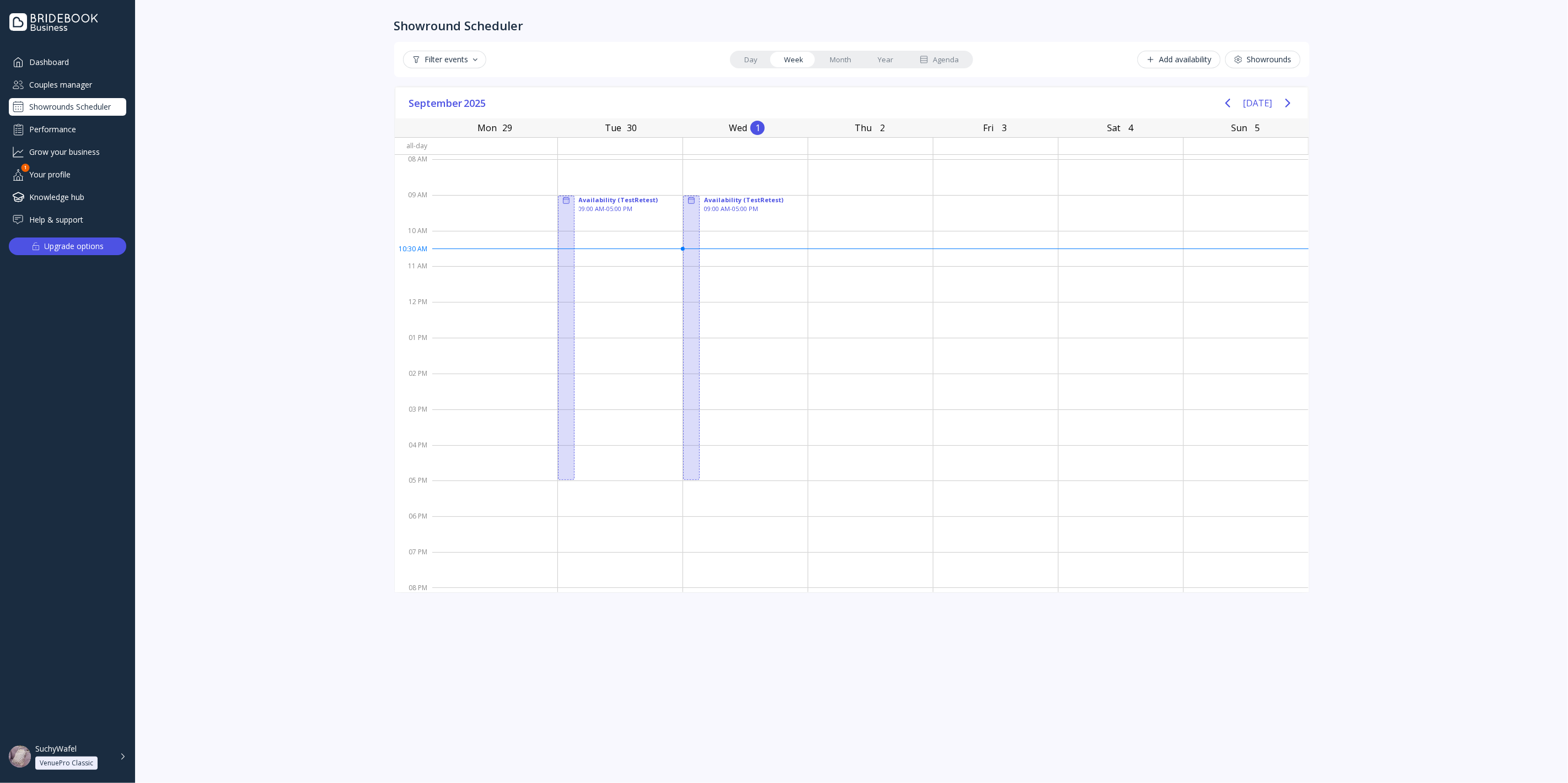
click at [1259, 61] on div "Showrounds" at bounding box center [1262, 60] width 58 height 9
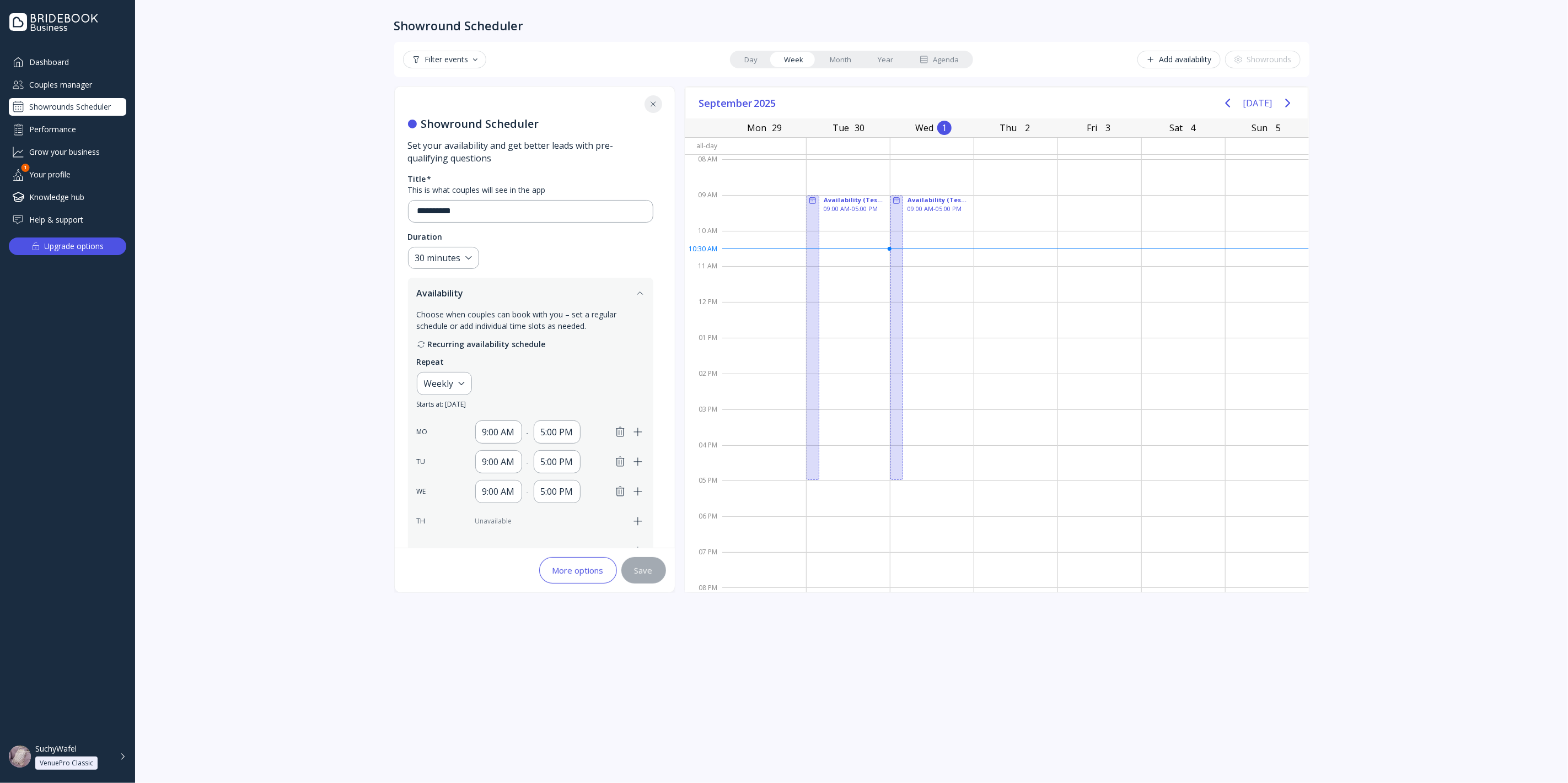
click at [659, 109] on div "**********" at bounding box center [531, 462] width 272 height 751
click at [638, 102] on div "**********" at bounding box center [531, 462] width 272 height 751
click at [651, 101] on icon at bounding box center [653, 104] width 9 height 9
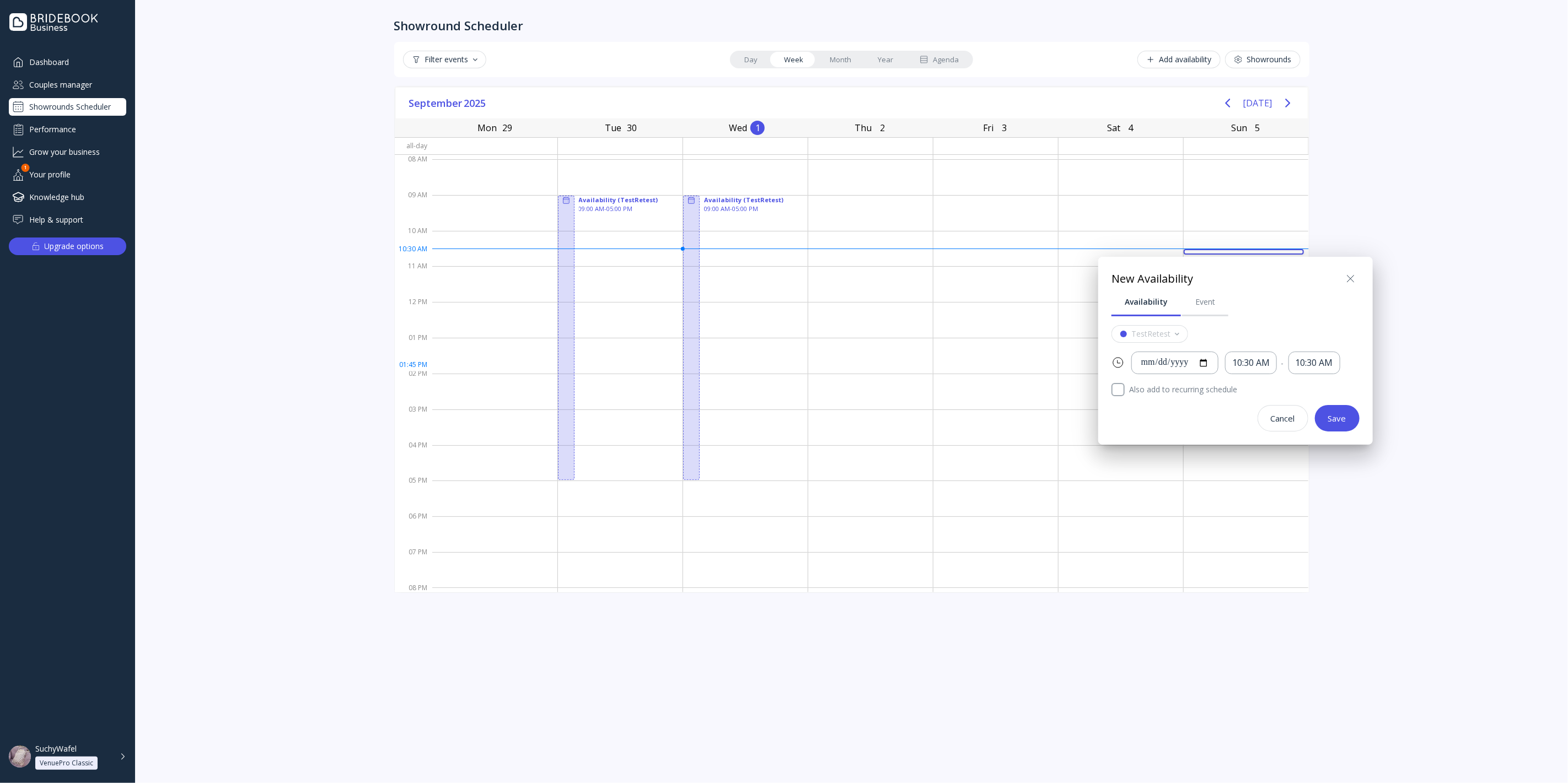
click at [1334, 288] on div "Availability Event" at bounding box center [1236, 302] width 248 height 29
drag, startPoint x: 1350, startPoint y: 276, endPoint x: 1307, endPoint y: 278, distance: 43.0
click at [1353, 276] on icon at bounding box center [1351, 279] width 13 height 13
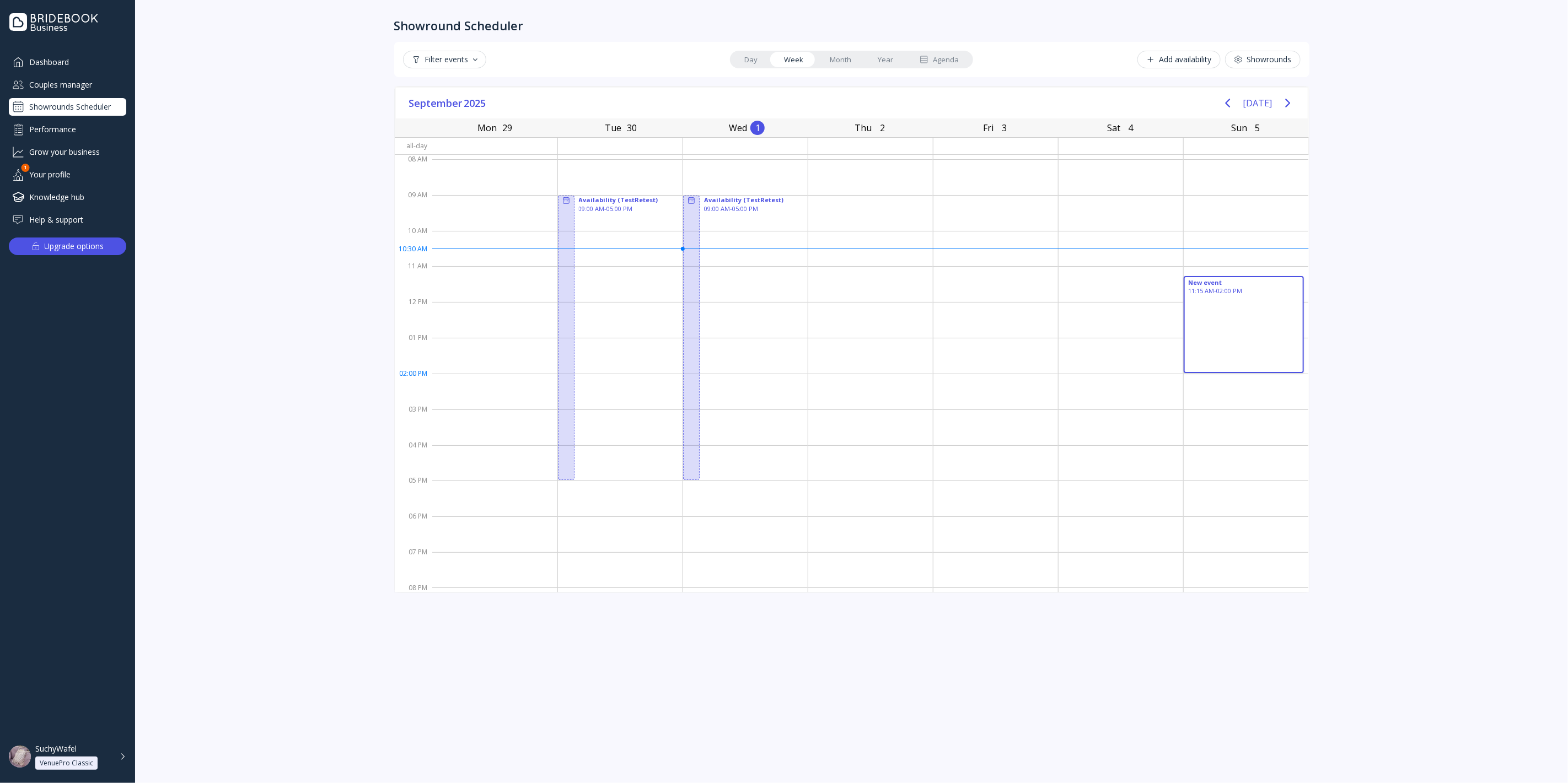
drag, startPoint x: 1224, startPoint y: 276, endPoint x: 1278, endPoint y: 388, distance: 124.3
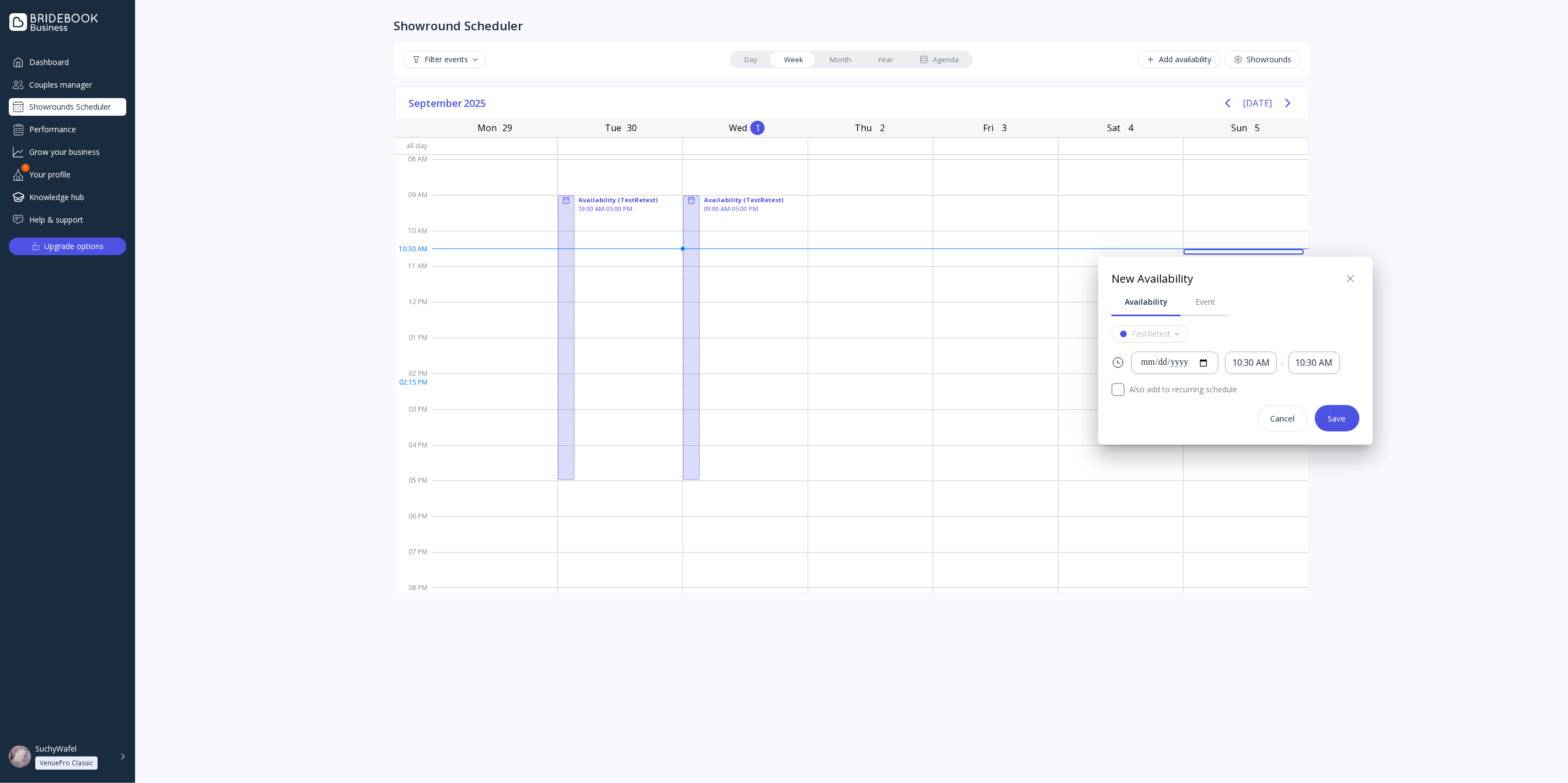
click at [1350, 282] on icon at bounding box center [1351, 279] width 13 height 13
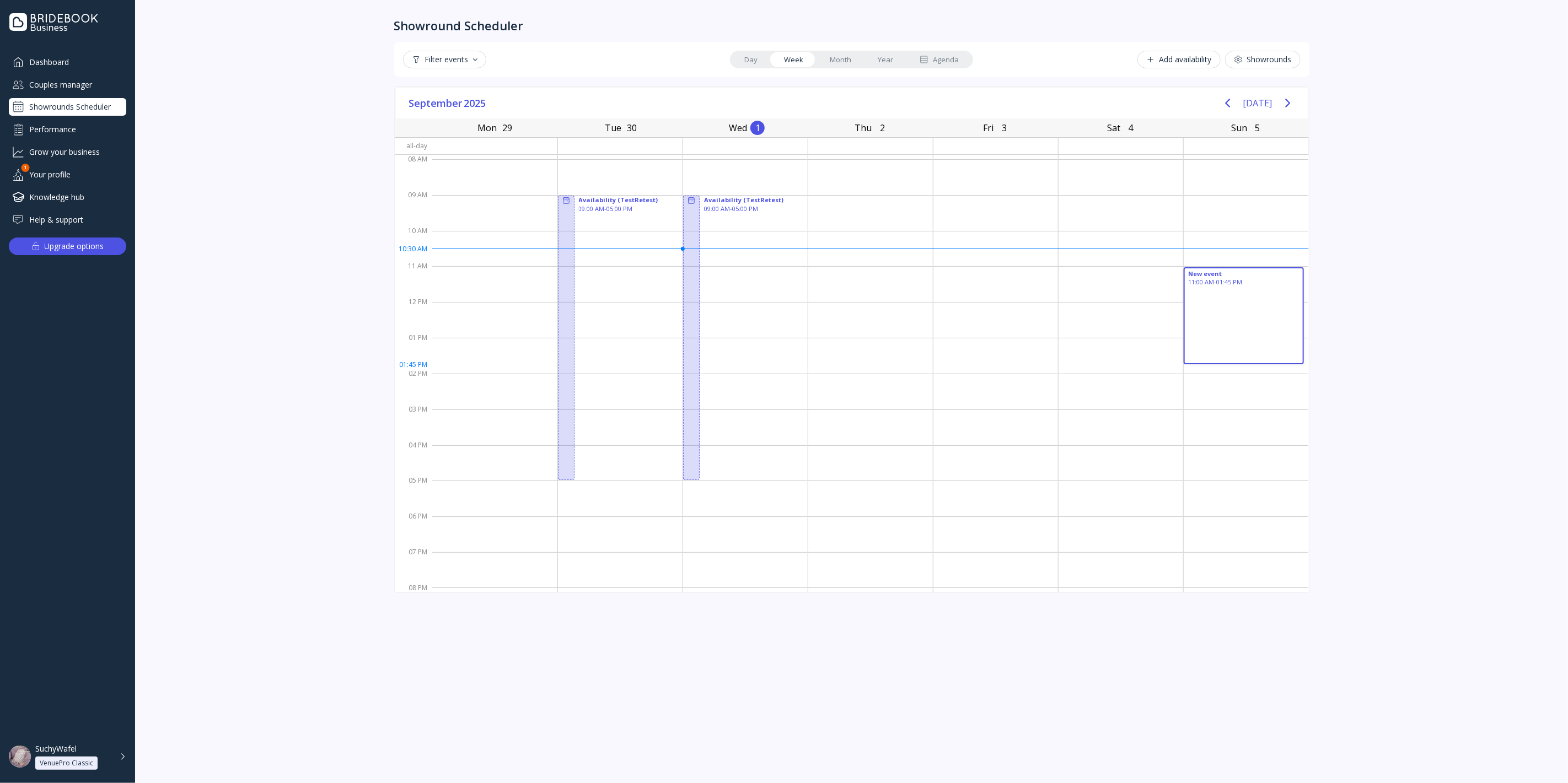
drag, startPoint x: 1252, startPoint y: 278, endPoint x: 1315, endPoint y: 374, distance: 114.8
click at [1315, 374] on div "Showround Scheduler Filter events Day Week Month Year Agenda Add availability S…" at bounding box center [852, 391] width 937 height 783
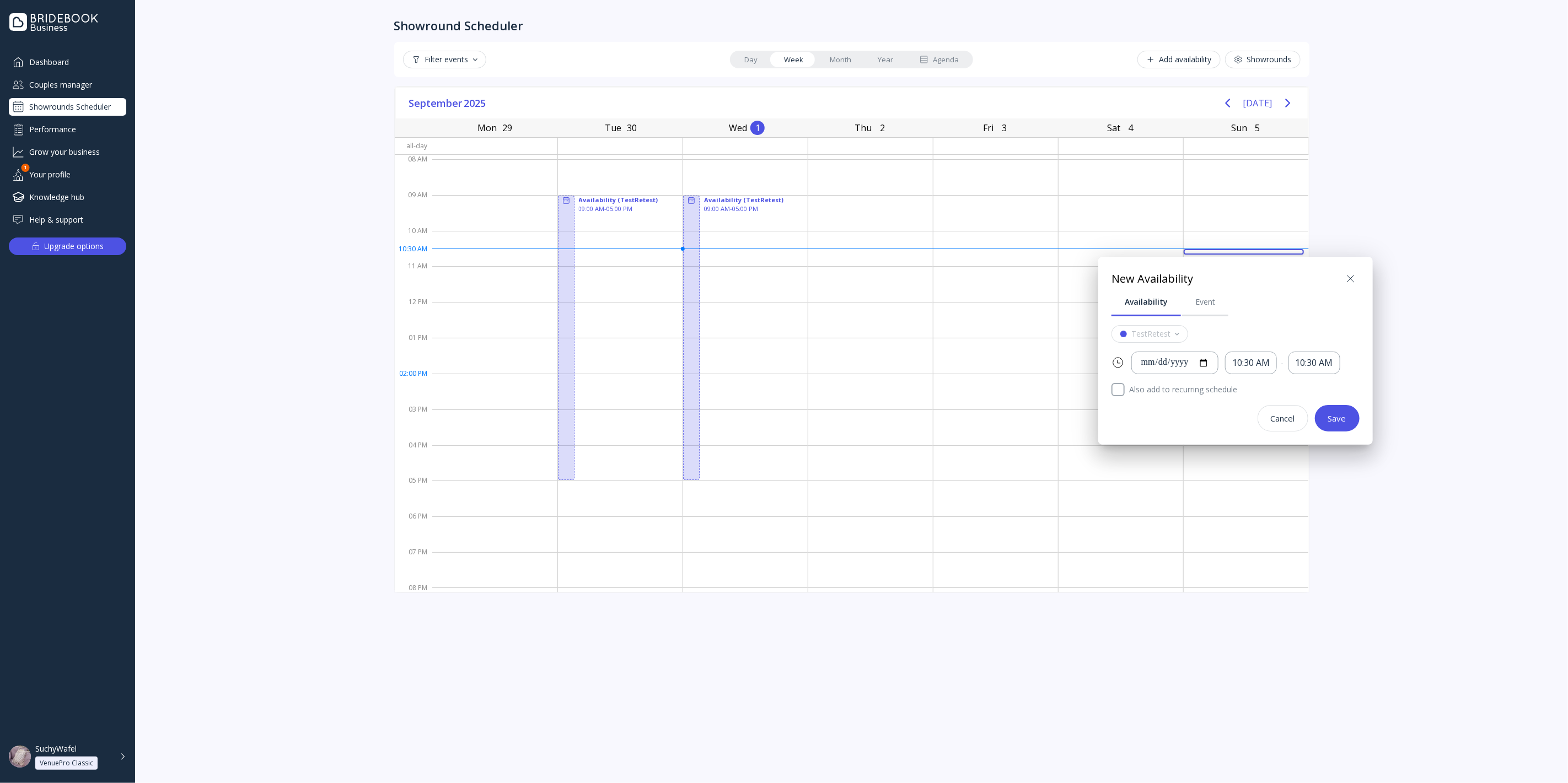
click at [1264, 50] on div at bounding box center [784, 391] width 1745 height 959
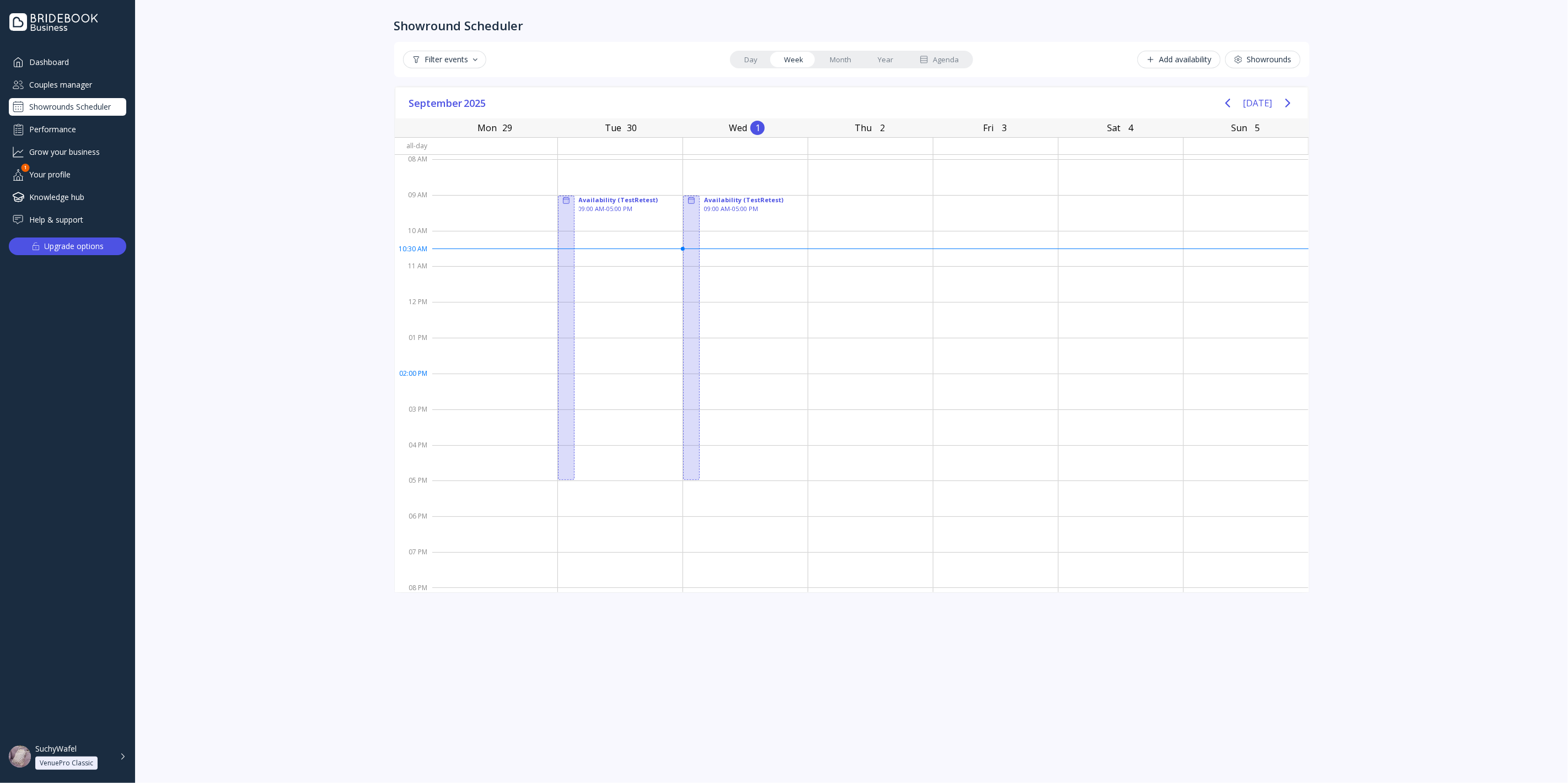
click at [1266, 58] on div "Showrounds" at bounding box center [1262, 60] width 58 height 9
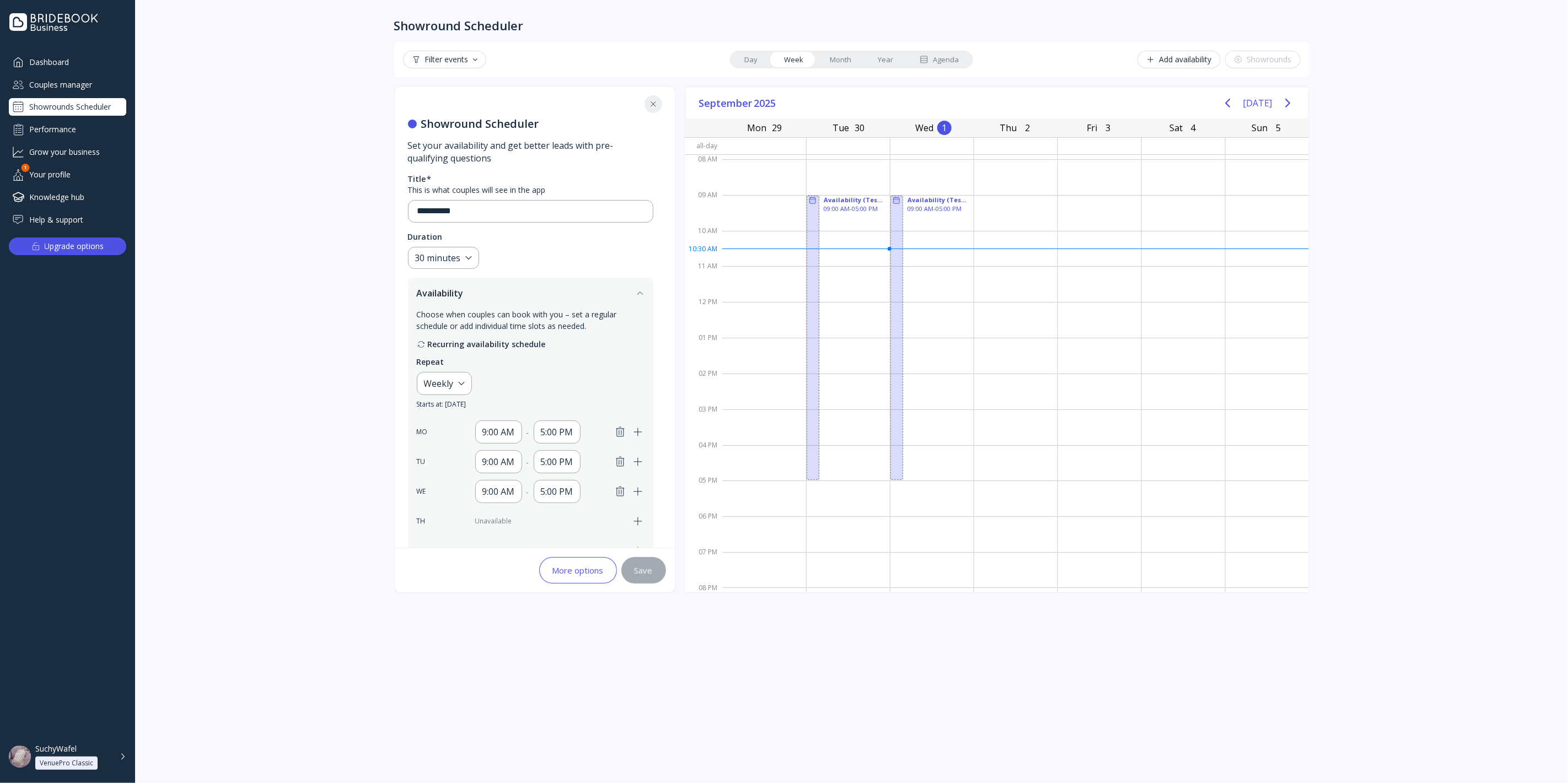
click at [1293, 102] on icon "Next page" at bounding box center [1288, 103] width 13 height 13
click at [1259, 104] on button "[DATE]" at bounding box center [1258, 103] width 29 height 20
click at [1300, 106] on div "[DATE] [DATE]" at bounding box center [997, 103] width 622 height 32
click at [1289, 102] on icon "Next page" at bounding box center [1287, 103] width 5 height 9
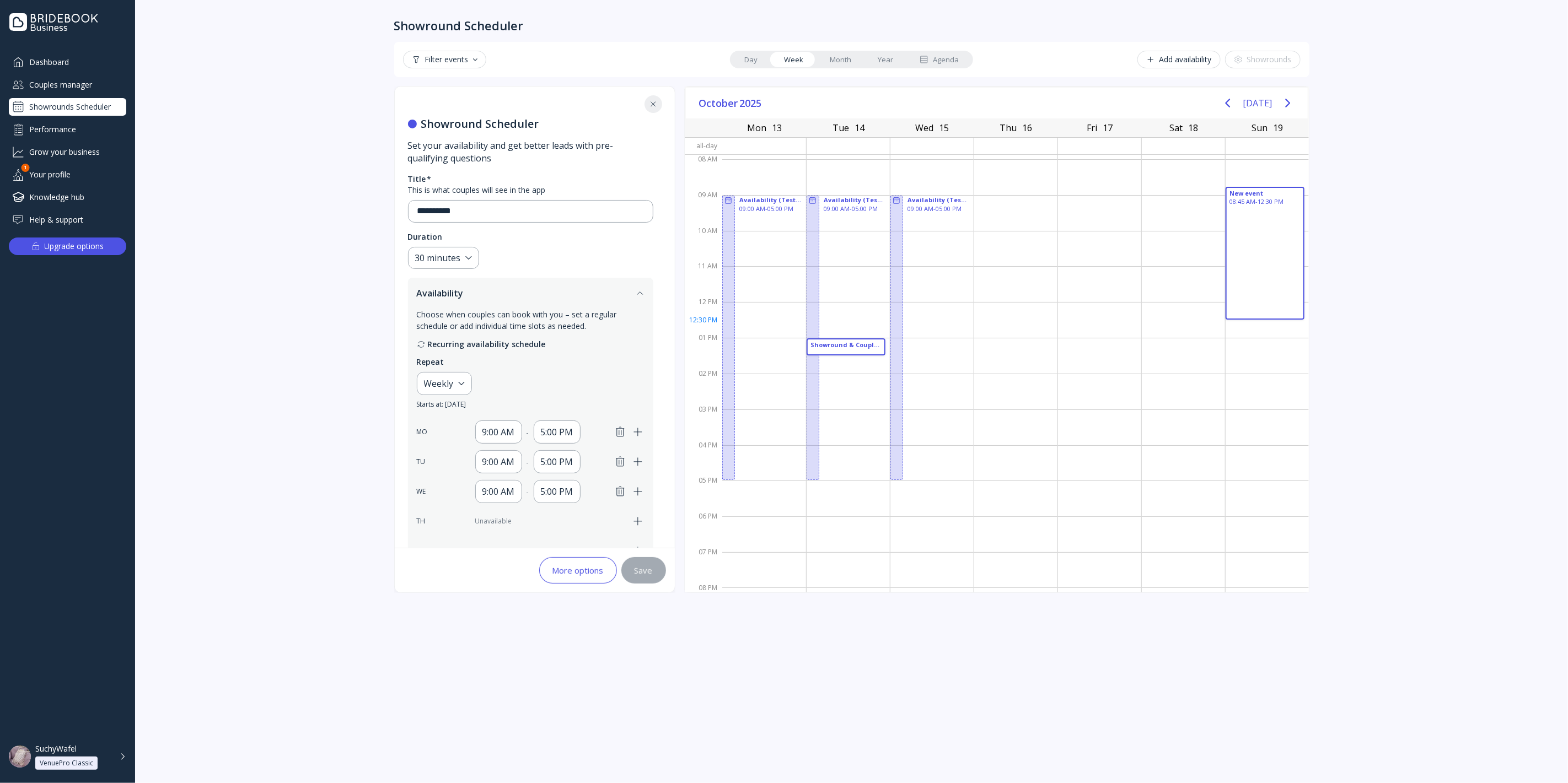
drag, startPoint x: 1274, startPoint y: 190, endPoint x: 1308, endPoint y: 346, distance: 159.7
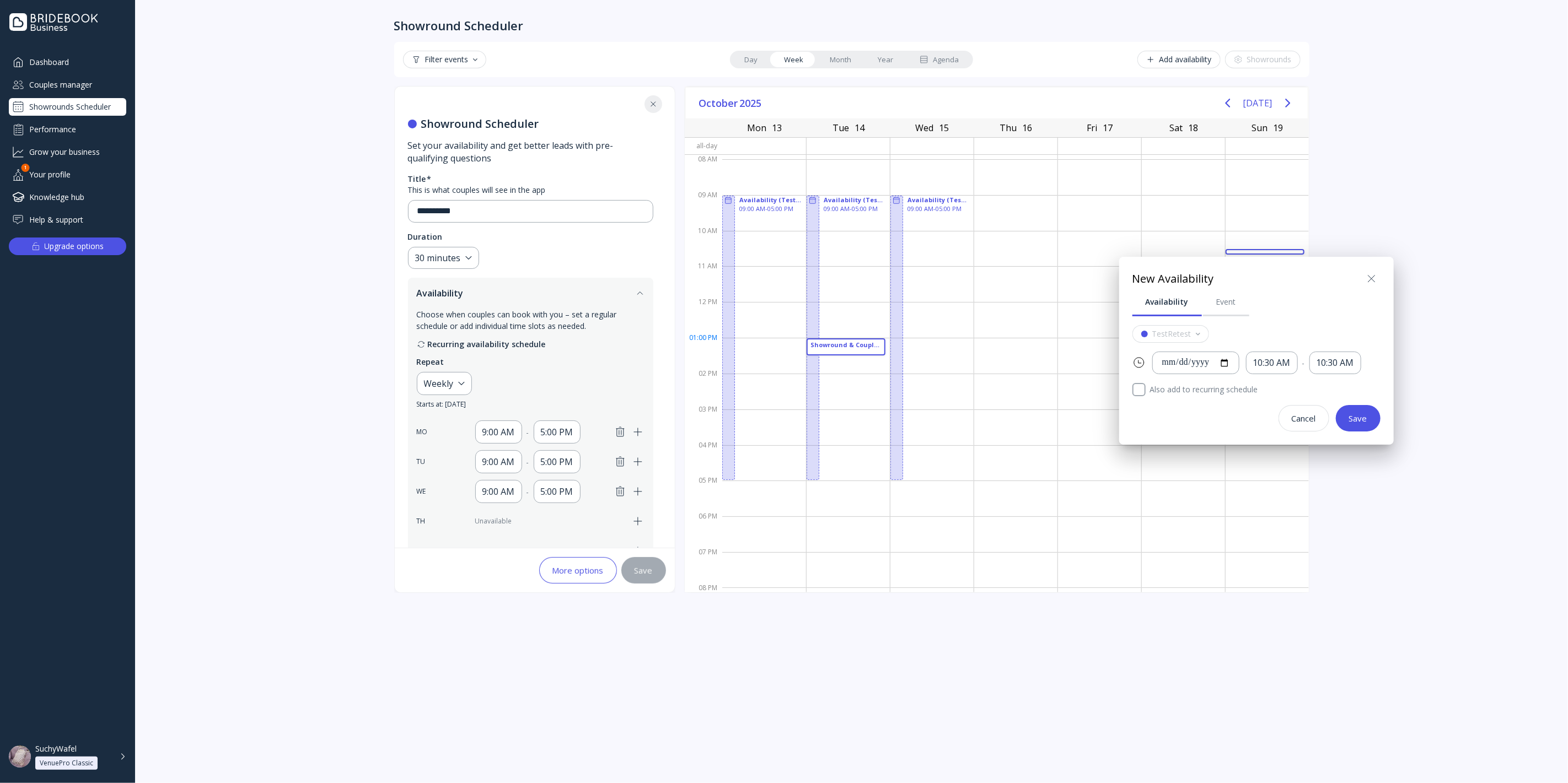
click at [1002, 618] on div at bounding box center [784, 391] width 1745 height 959
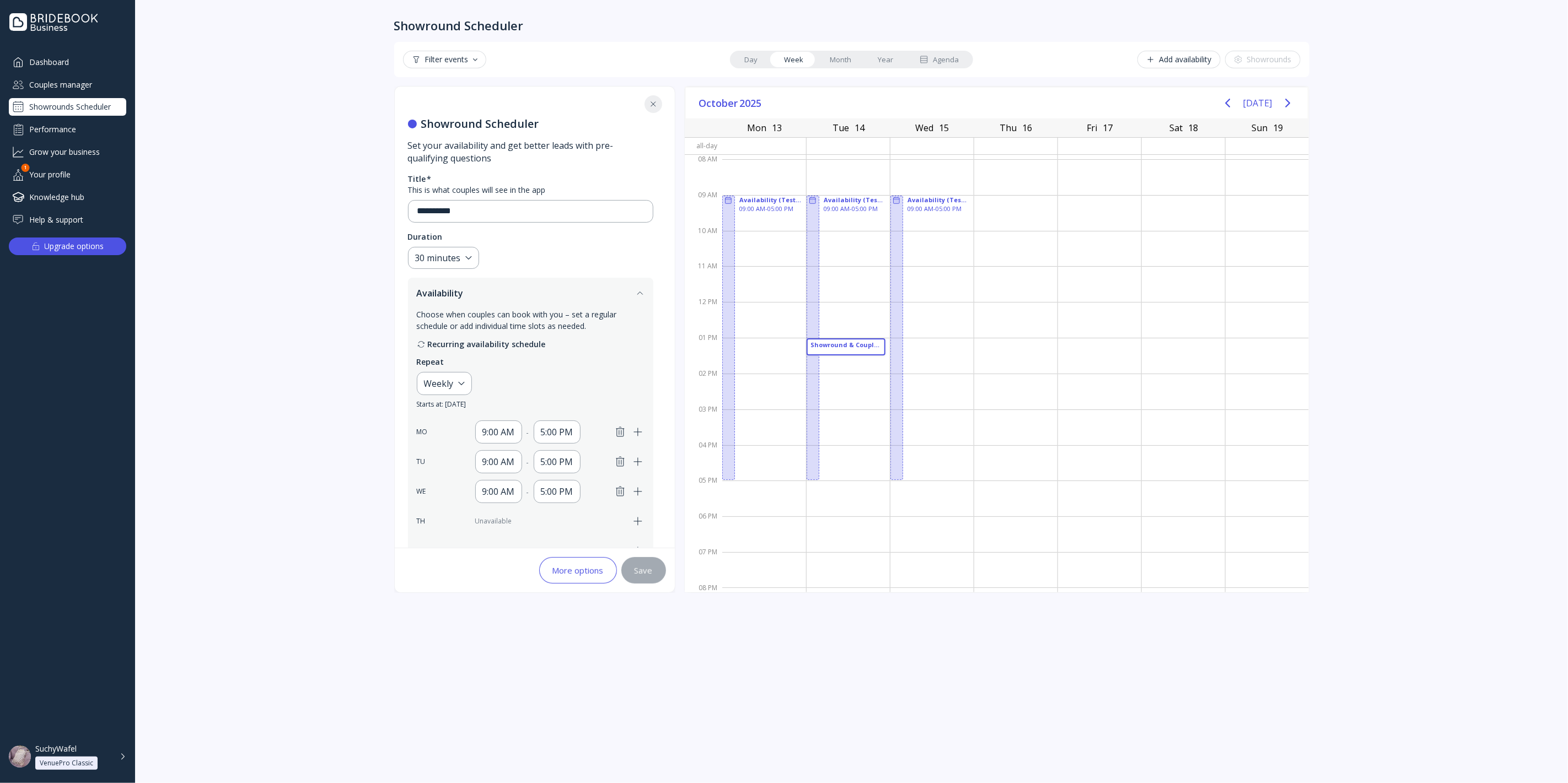
click at [366, 711] on div "**********" at bounding box center [852, 391] width 1433 height 783
